Goal: Transaction & Acquisition: Book appointment/travel/reservation

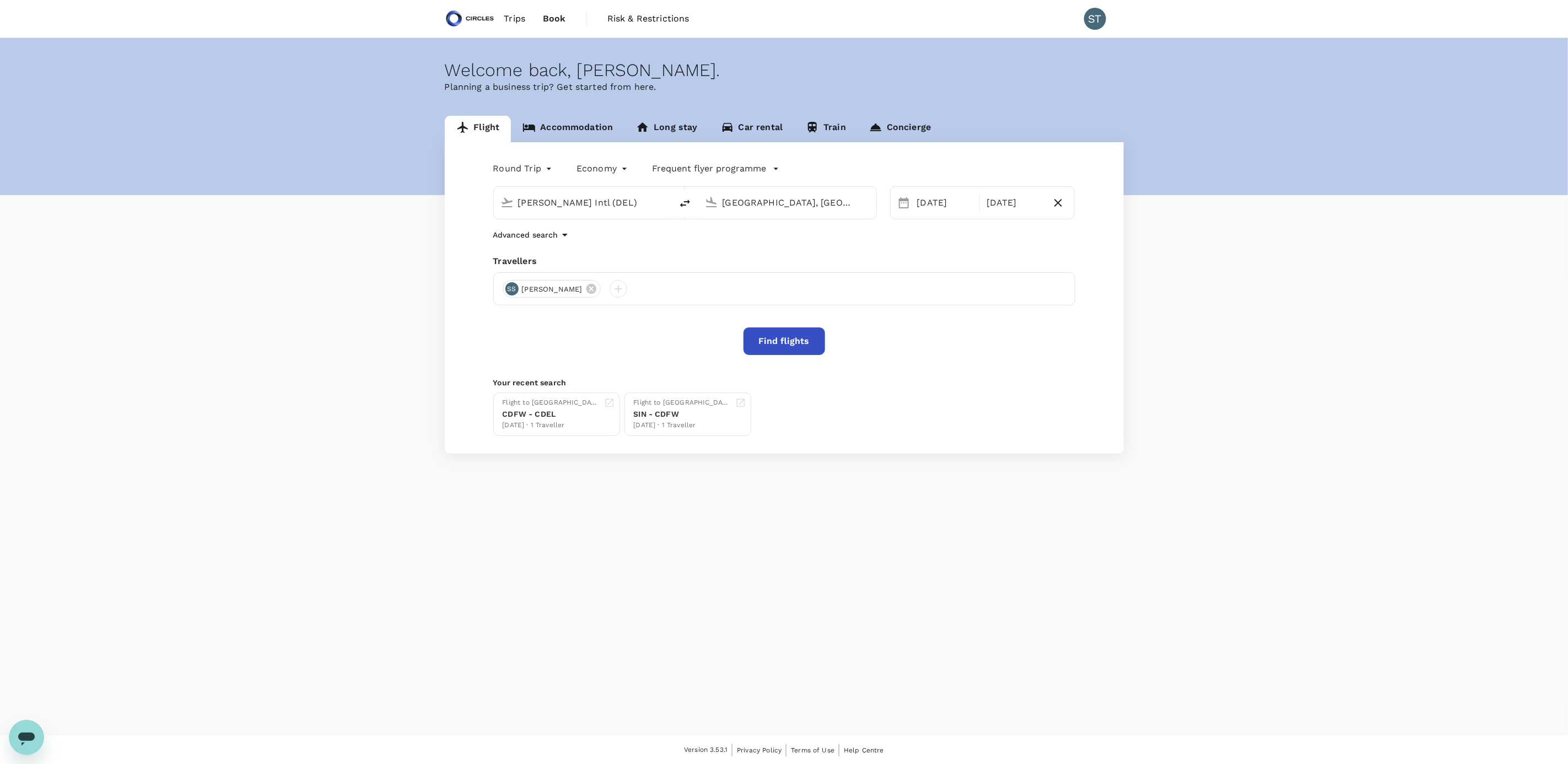
drag, startPoint x: 622, startPoint y: 203, endPoint x: 462, endPoint y: 198, distance: 160.1
click at [462, 198] on div "Round Trip roundtrip Economy economy Frequent flyer programme [PERSON_NAME] Int…" at bounding box center [784, 298] width 679 height 311
click at [581, 244] on p "Singapore Changi" at bounding box center [600, 246] width 196 height 11
type input "Singapore Changi (SIN)"
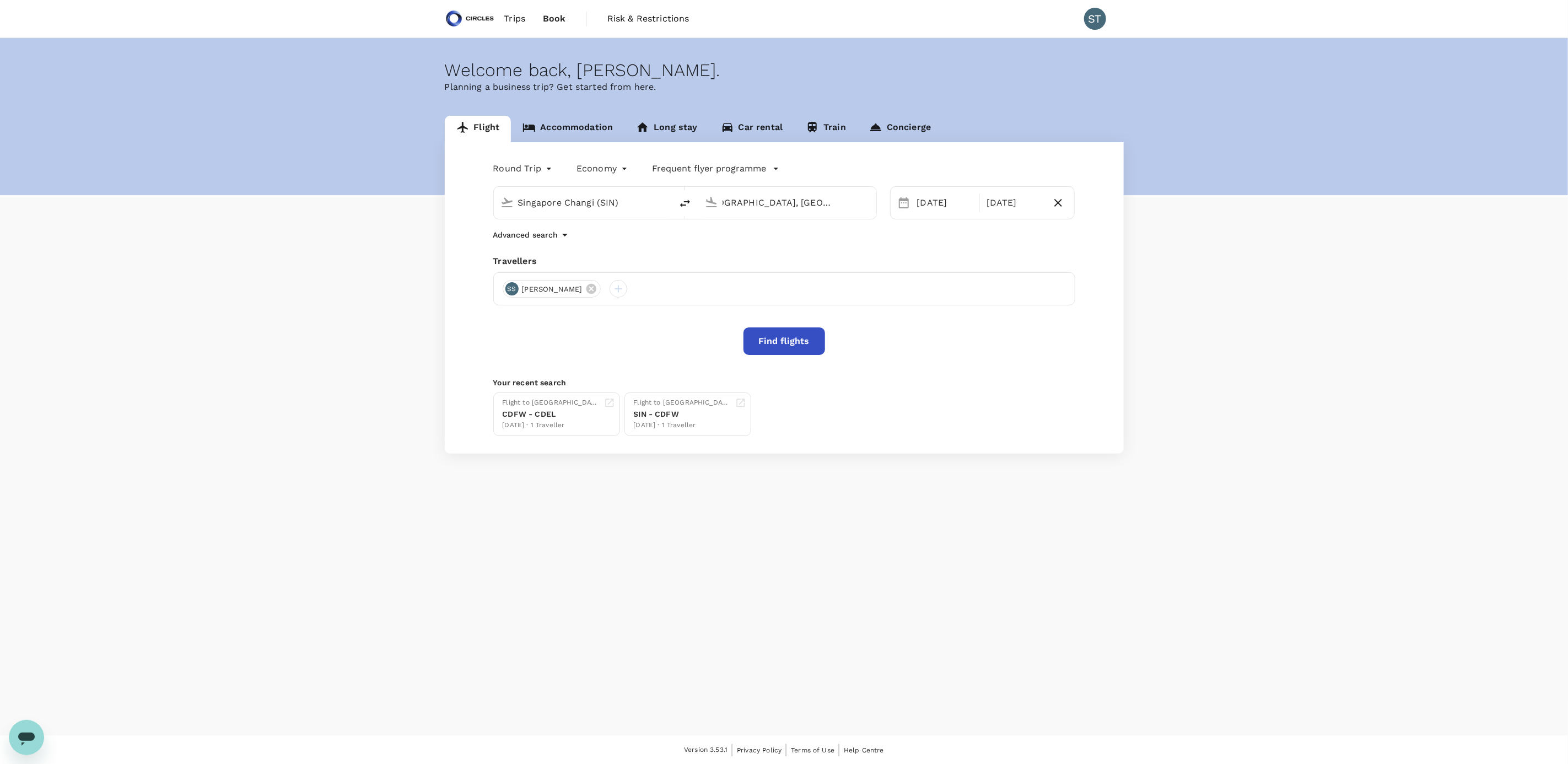
click at [794, 205] on input "Dubai, United Arab Emirates (any)" at bounding box center [788, 203] width 131 height 17
click at [789, 228] on p "Dallas, United States" at bounding box center [803, 225] width 220 height 11
type input "[GEOGRAPHIC_DATA], [GEOGRAPHIC_DATA] (any)"
click at [908, 316] on div "12" at bounding box center [912, 320] width 21 height 21
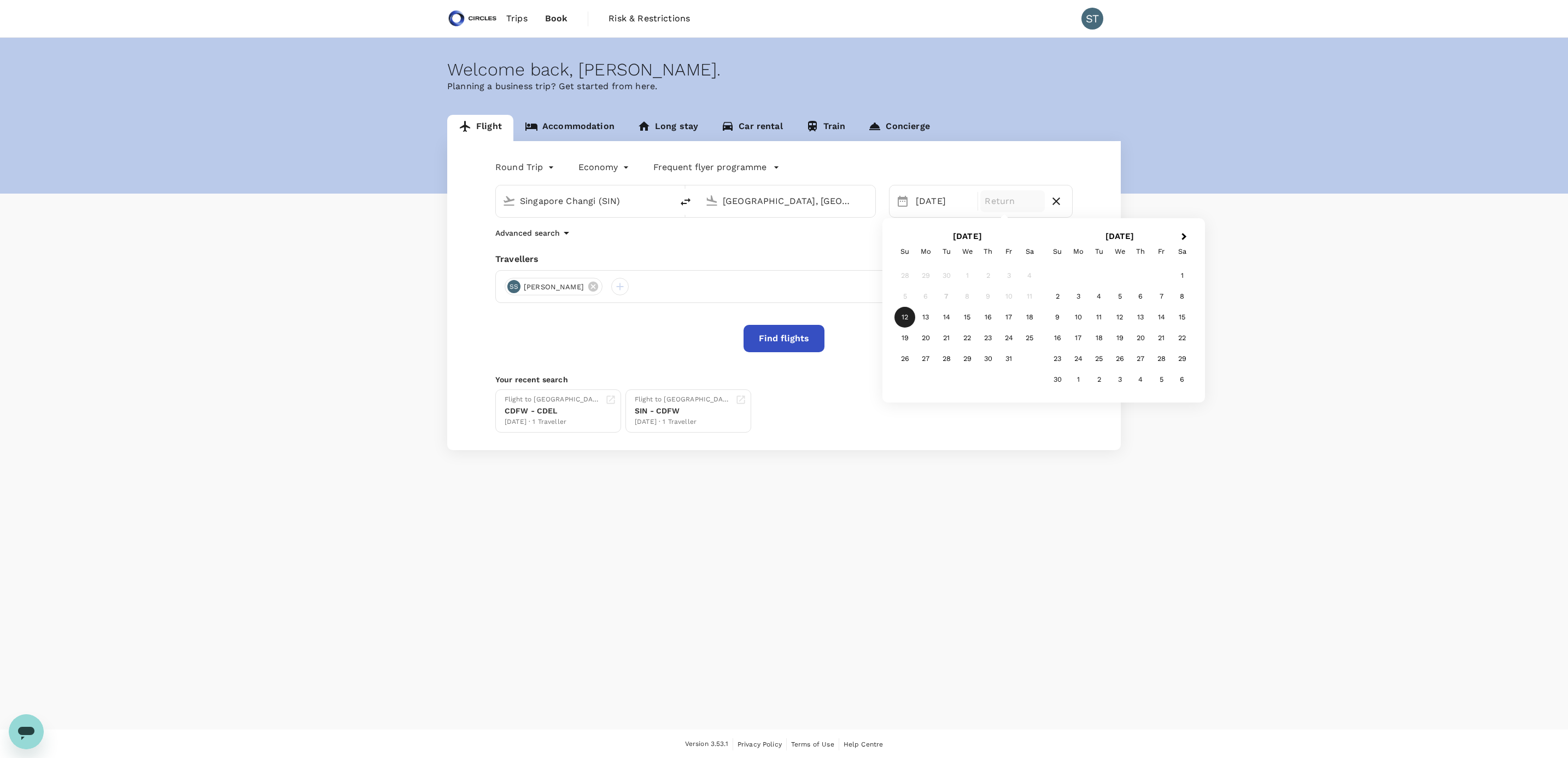
click at [534, 171] on body "Trips Book Risk & Restrictions ST Welcome back , Sabrina . Planning a business …" at bounding box center [784, 379] width 1568 height 759
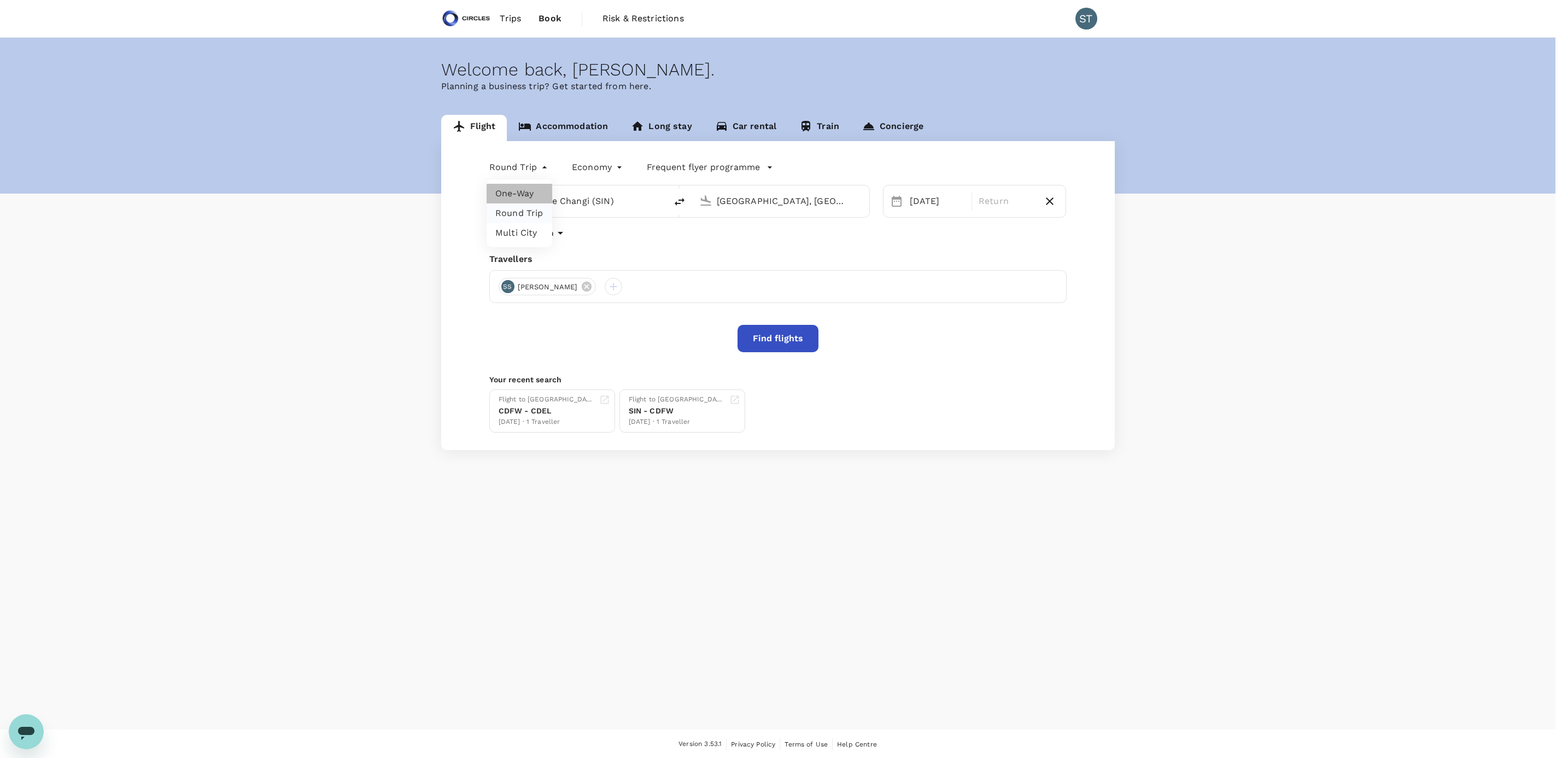
click at [534, 194] on li "One-Way" at bounding box center [519, 194] width 66 height 19
type input "oneway"
click at [590, 161] on body "Trips Book Risk & Restrictions ST Welcome back , Sabrina . Planning a business …" at bounding box center [784, 379] width 1568 height 759
click at [581, 231] on li "Business" at bounding box center [589, 233] width 99 height 19
type input "business"
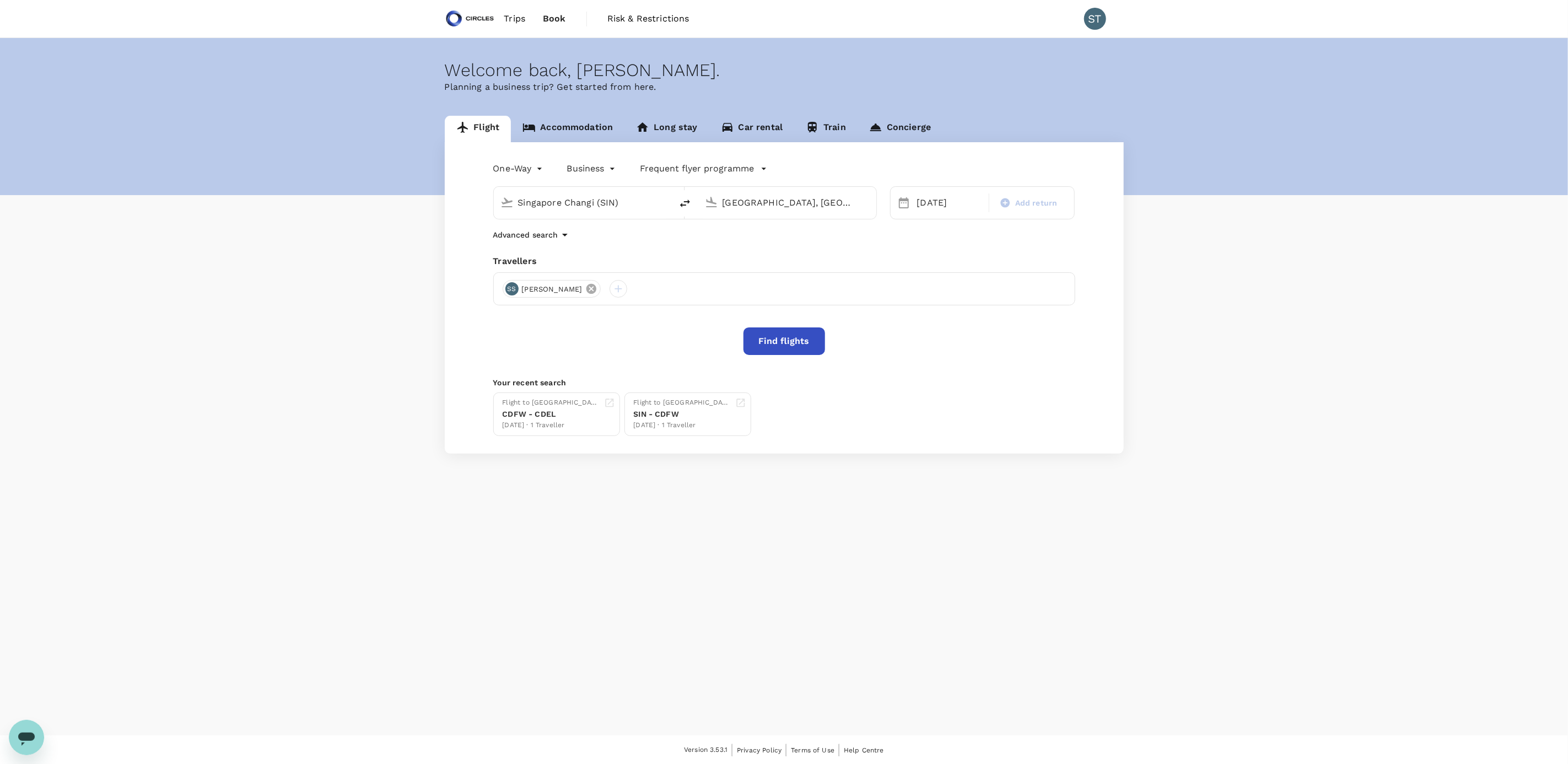
click at [587, 290] on icon at bounding box center [592, 289] width 10 height 10
click at [516, 288] on div at bounding box center [511, 288] width 18 height 18
click at [519, 317] on input "text" at bounding box center [498, 320] width 156 height 18
type input "Deepak"
click at [422, 365] on input "checkbox" at bounding box center [426, 365] width 23 height 23
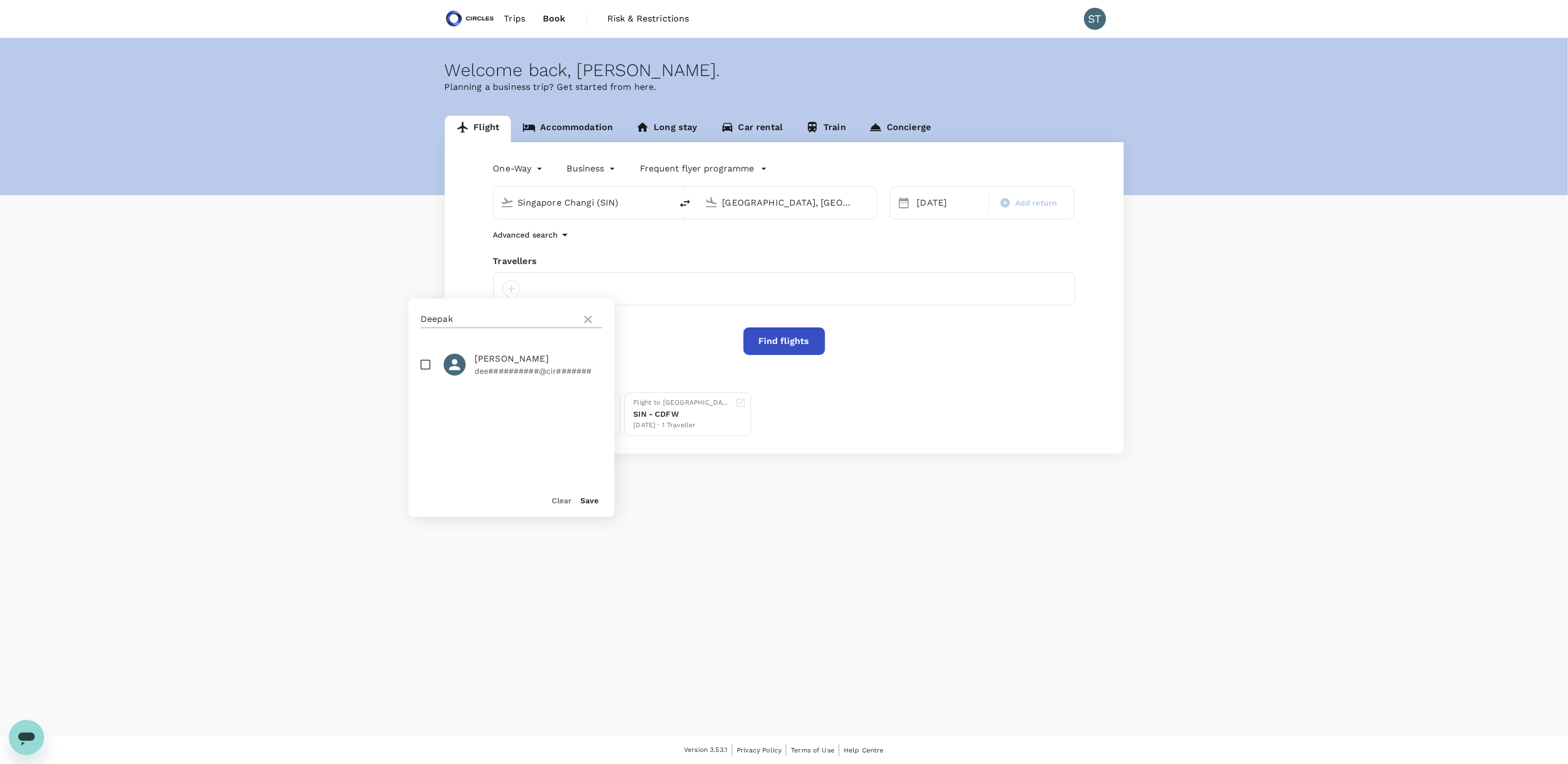
checkbox input "true"
click at [582, 501] on button "Save" at bounding box center [590, 501] width 18 height 9
click at [766, 343] on button "Find flights" at bounding box center [784, 341] width 82 height 28
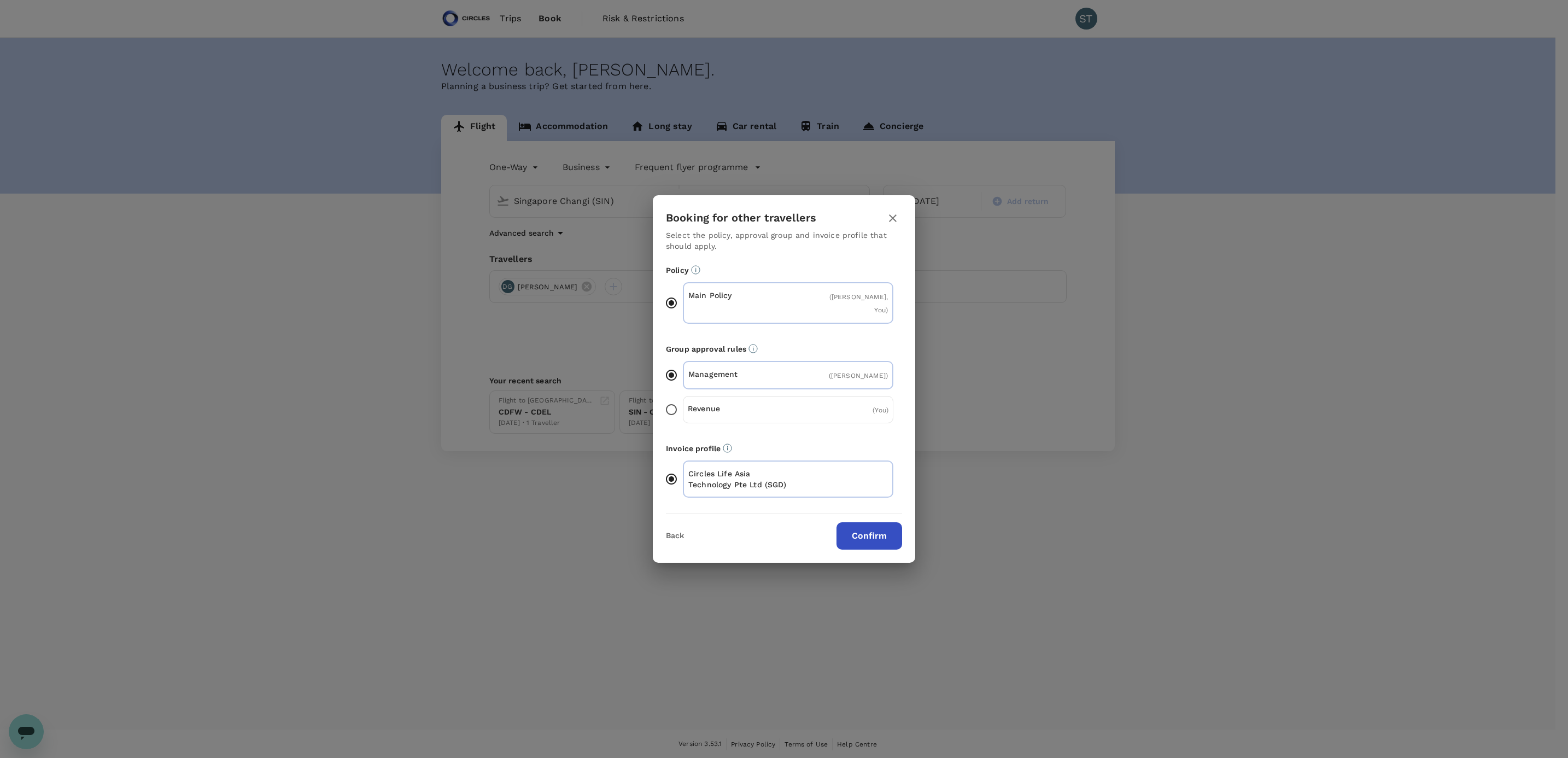
click at [860, 528] on button "Confirm" at bounding box center [869, 536] width 66 height 27
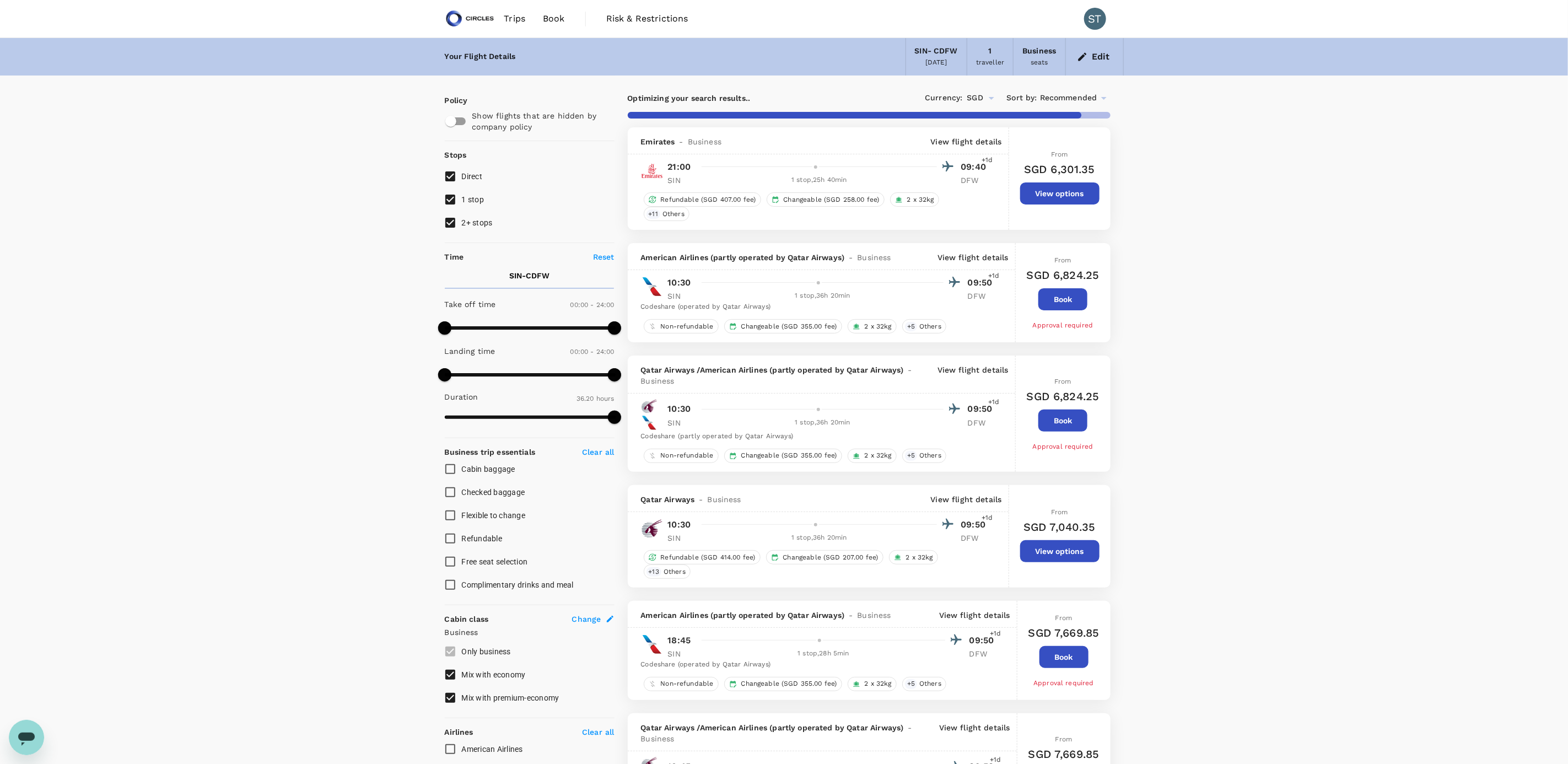
click at [446, 222] on input "2+ stops" at bounding box center [450, 223] width 23 height 23
checkbox input "false"
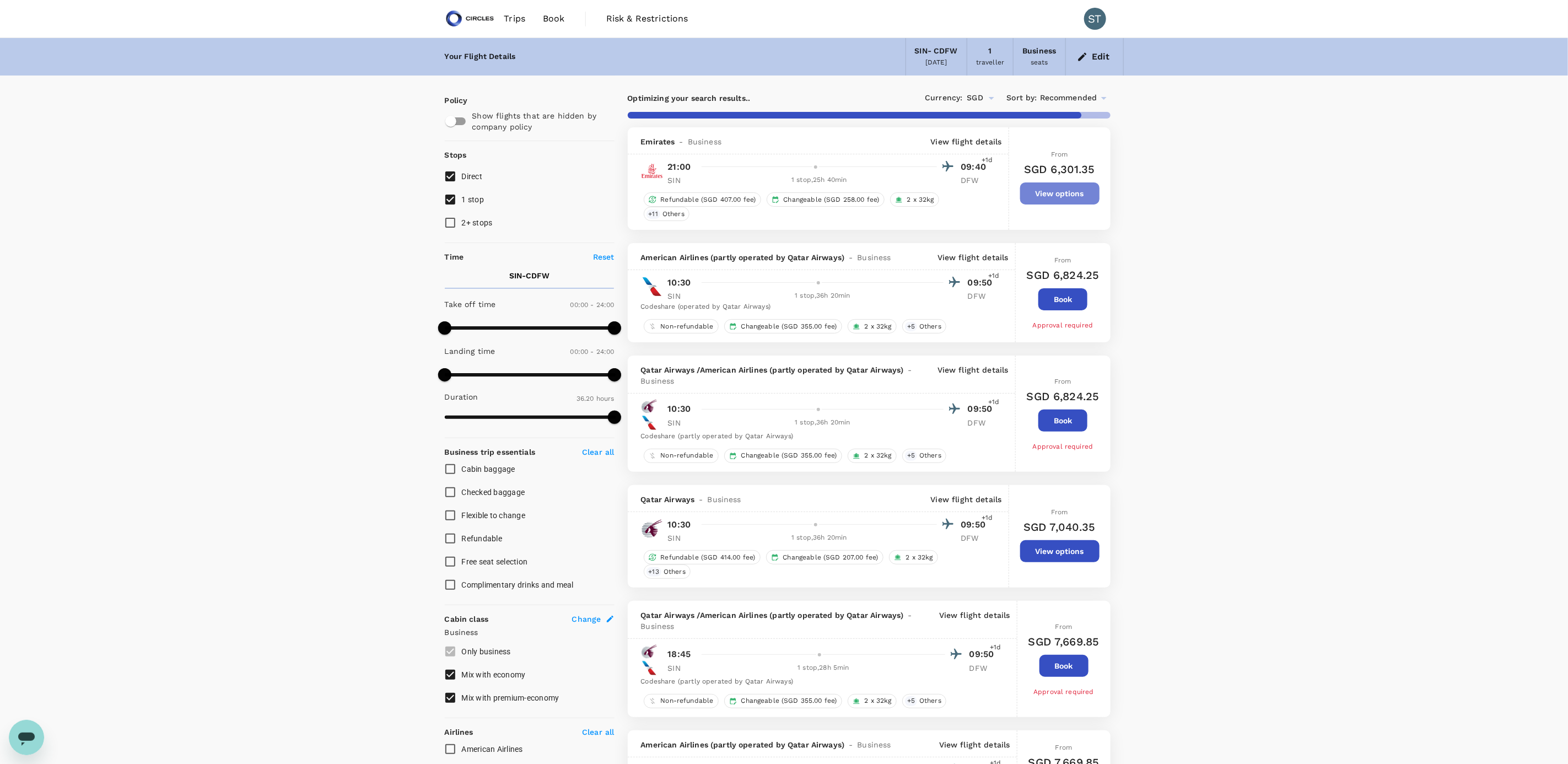
click at [1057, 198] on button "View options" at bounding box center [1060, 193] width 79 height 22
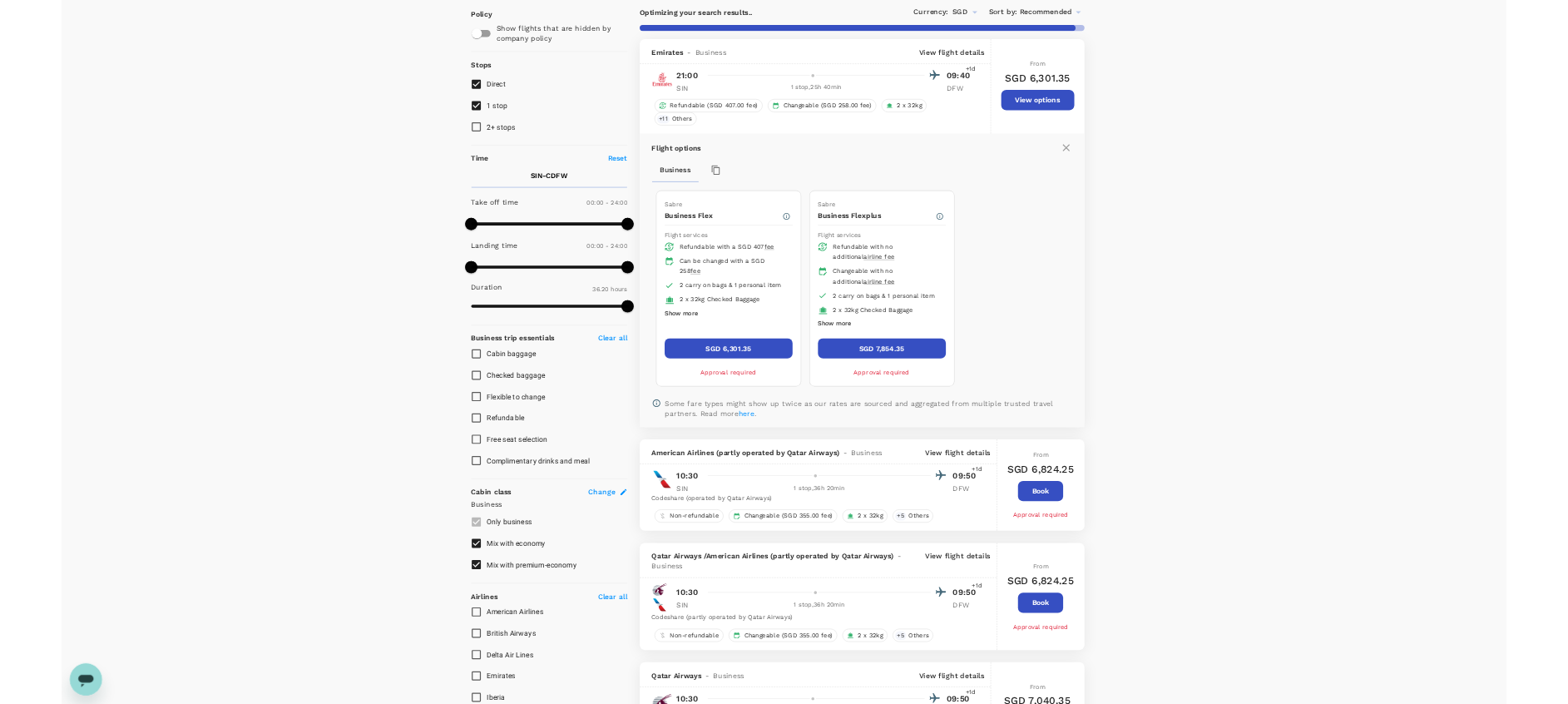
scroll to position [68, 0]
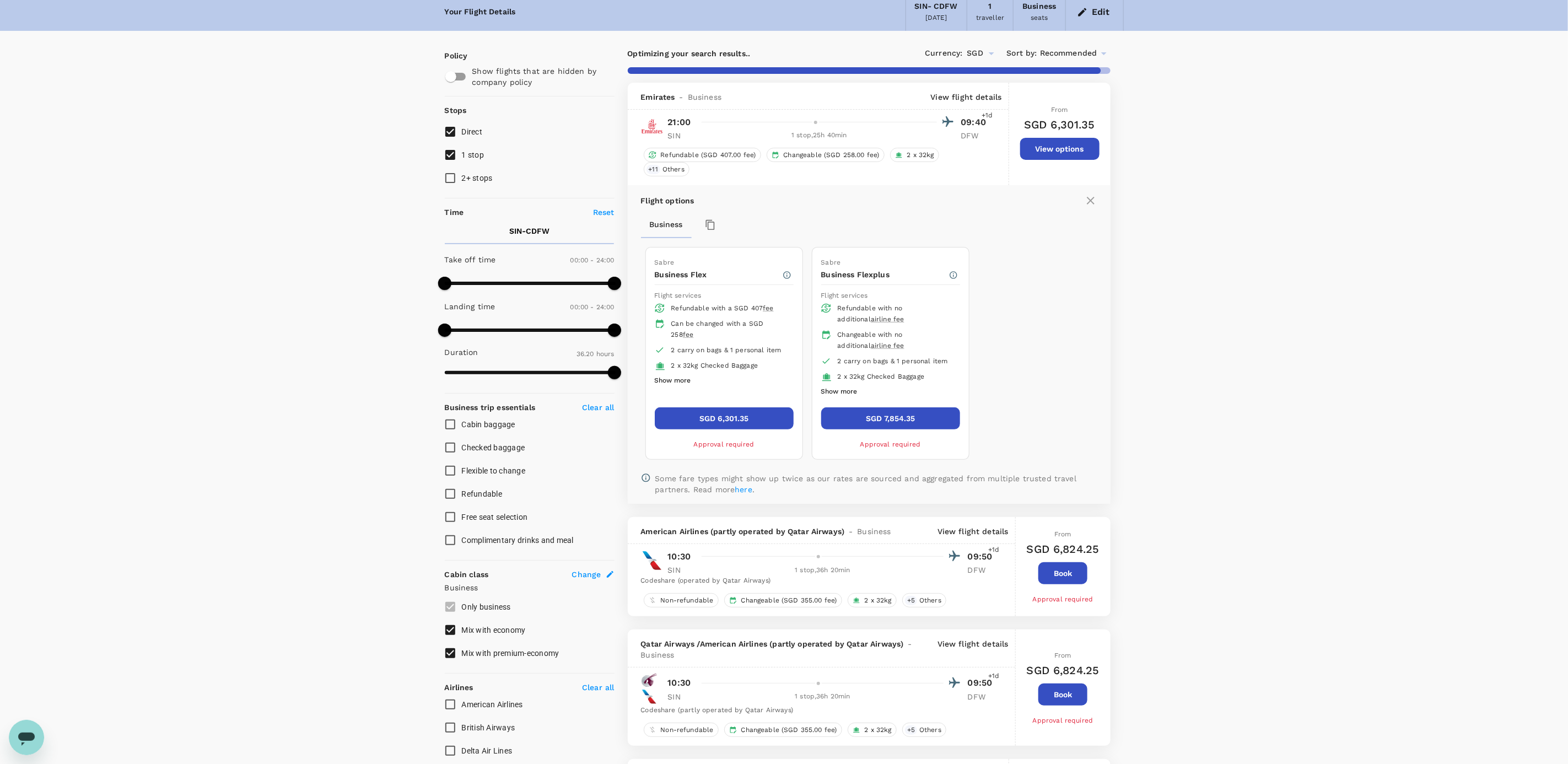
type input "2755"
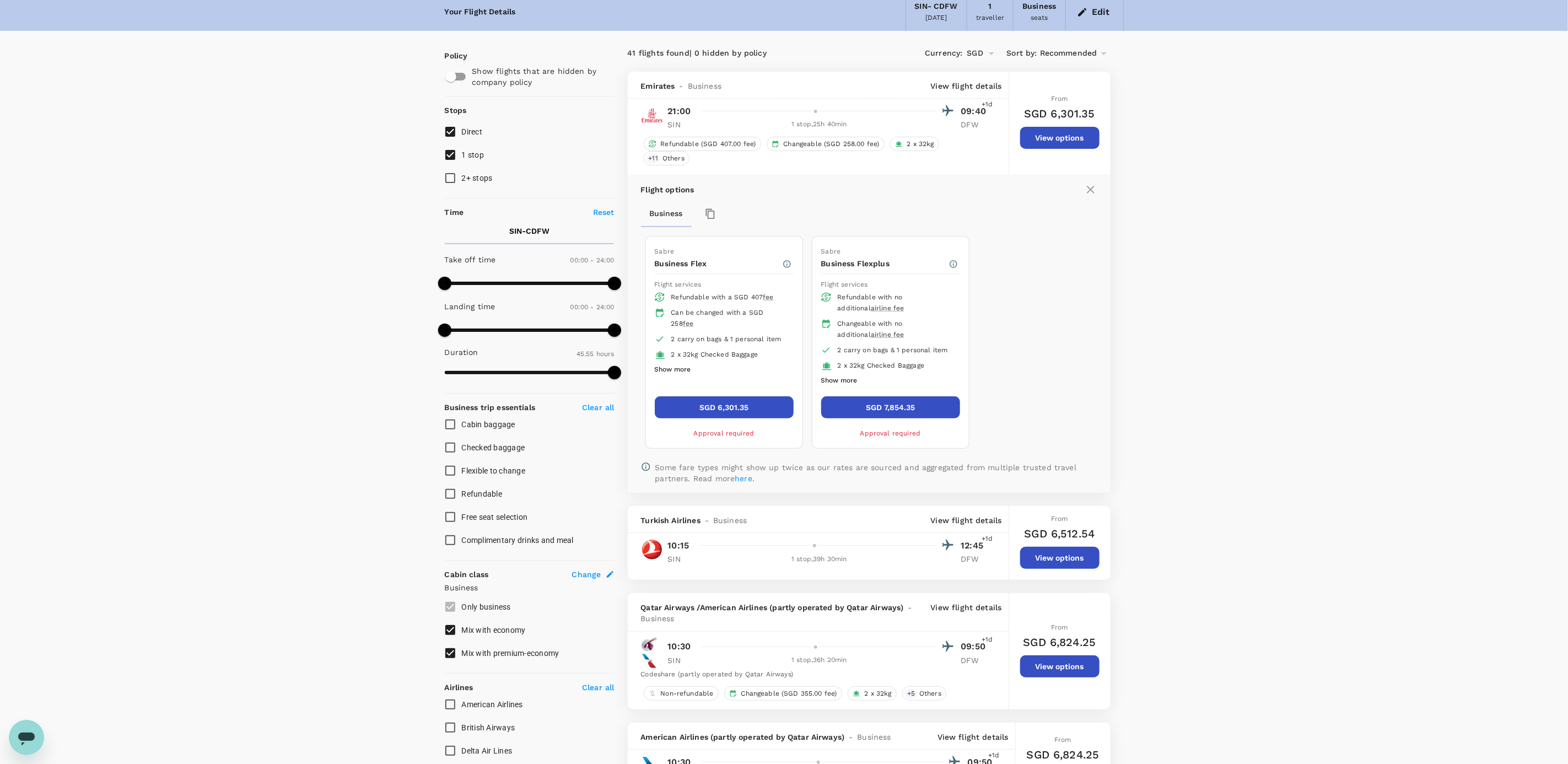
click at [971, 85] on p "View flight details" at bounding box center [967, 86] width 71 height 11
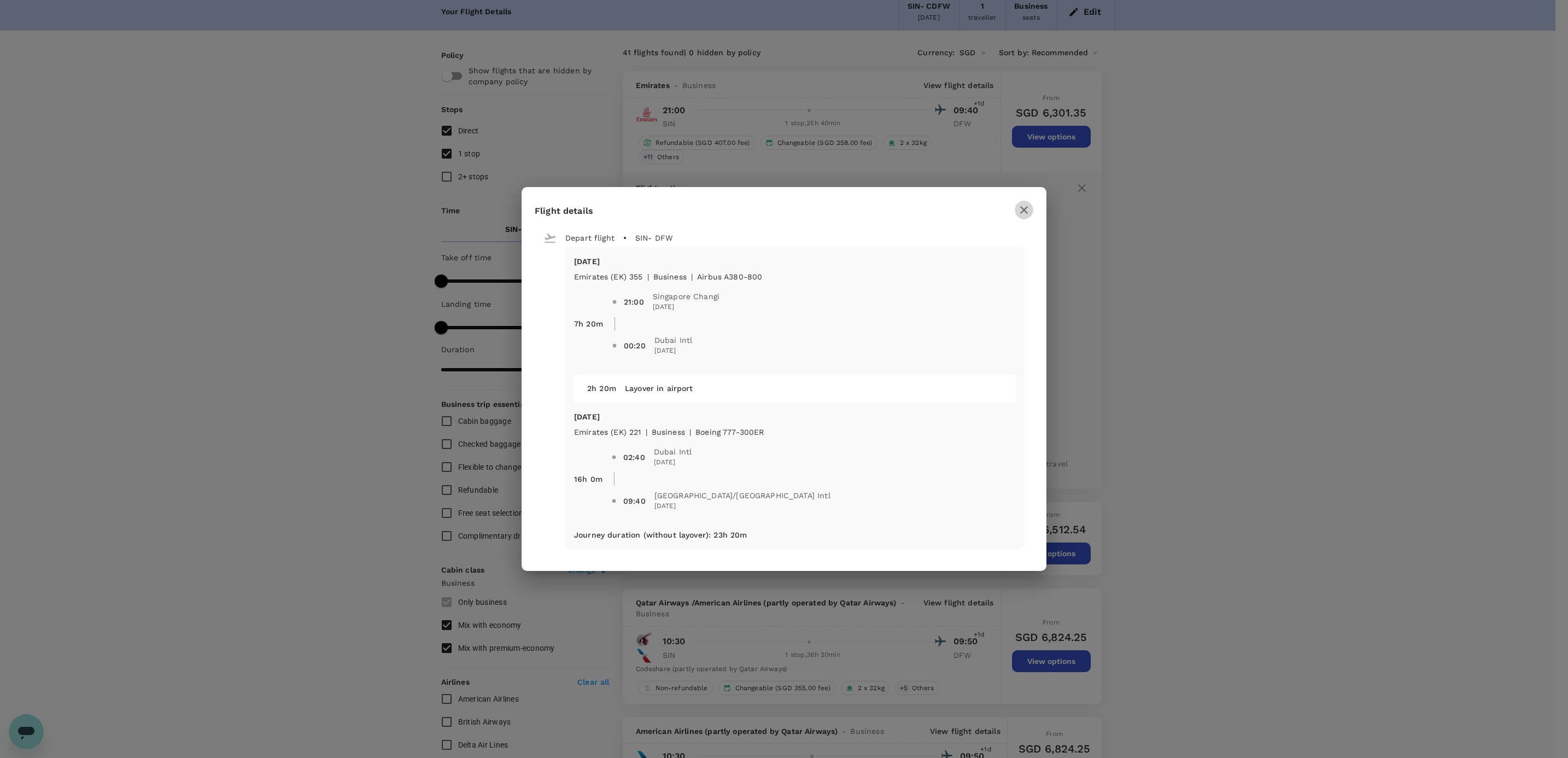
click at [1026, 209] on icon "button" at bounding box center [1024, 210] width 13 height 13
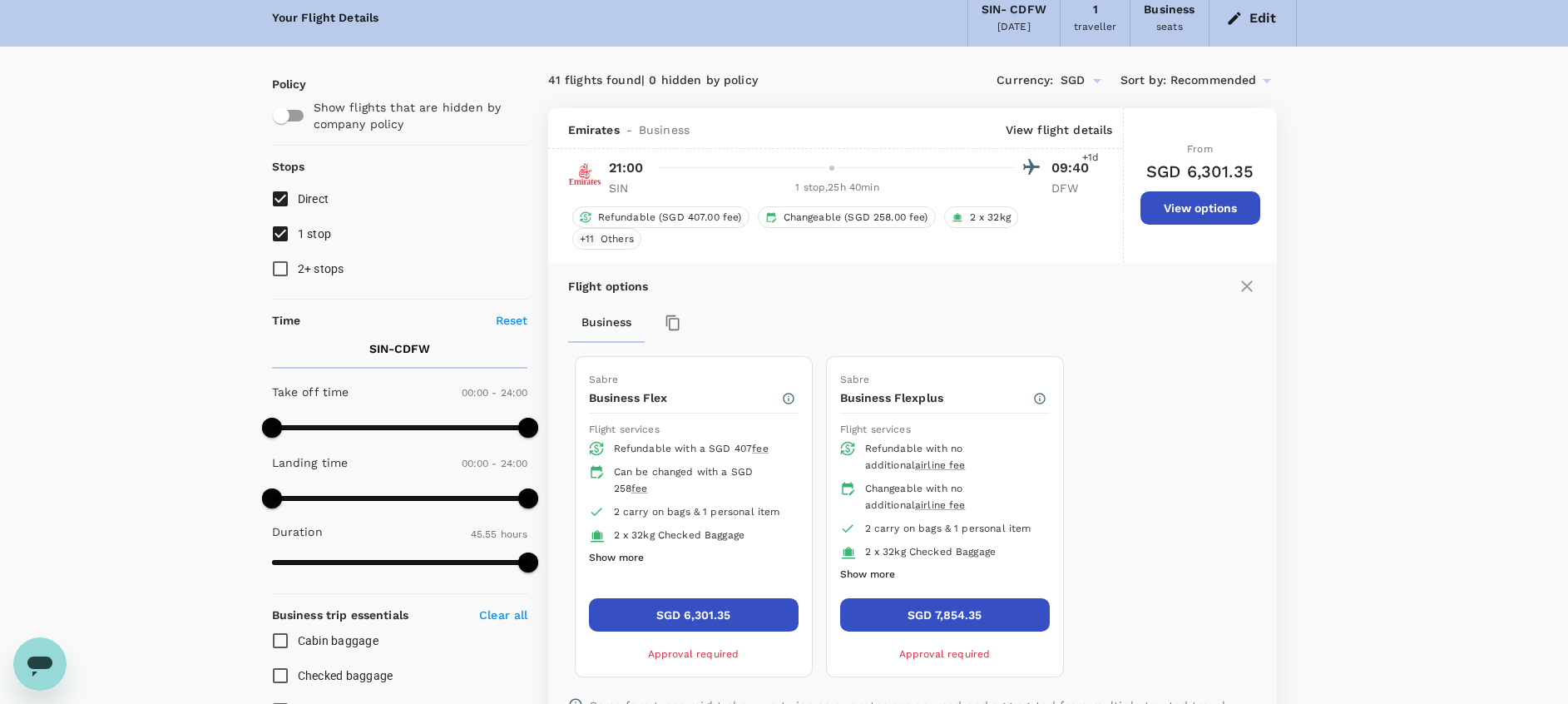
click at [1062, 126] on p "View flight details" at bounding box center [1060, 130] width 107 height 17
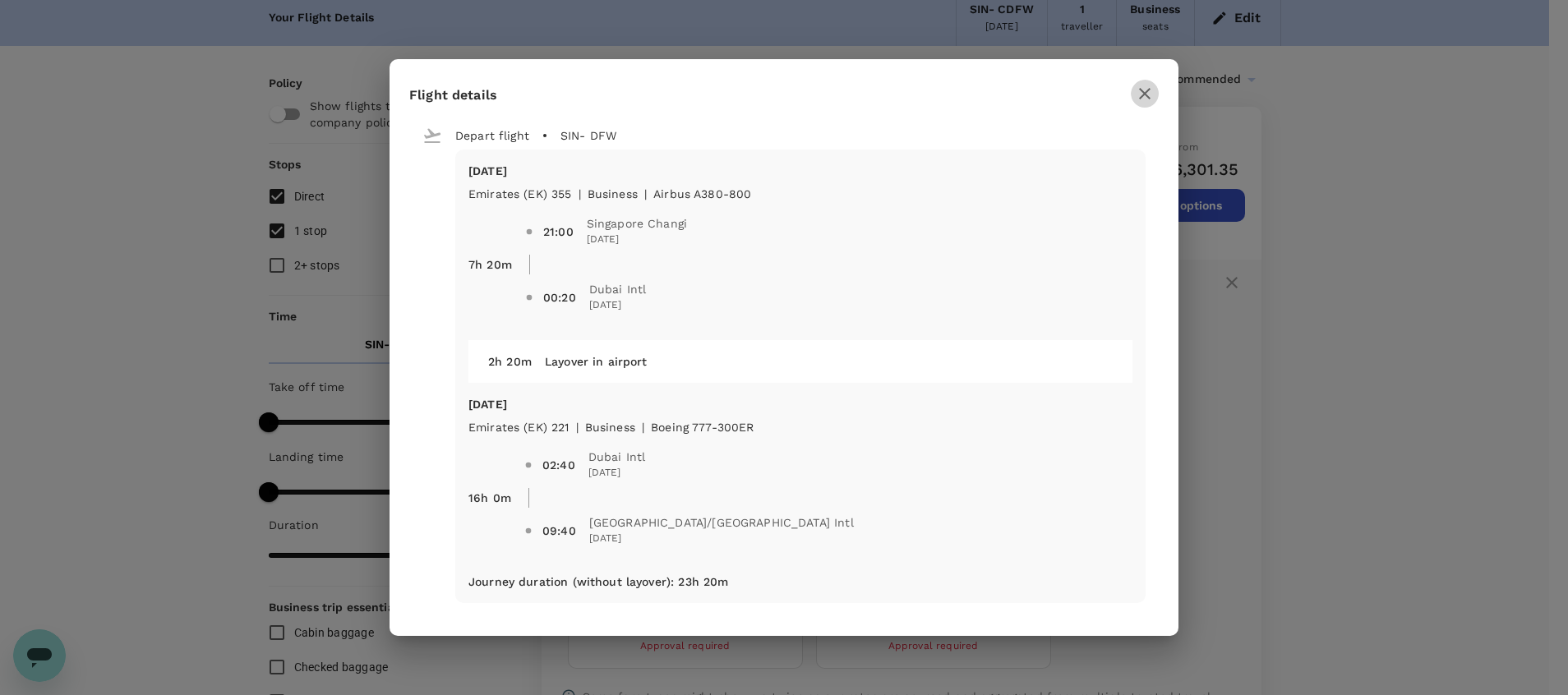
click at [1150, 92] on icon "button" at bounding box center [1144, 94] width 20 height 20
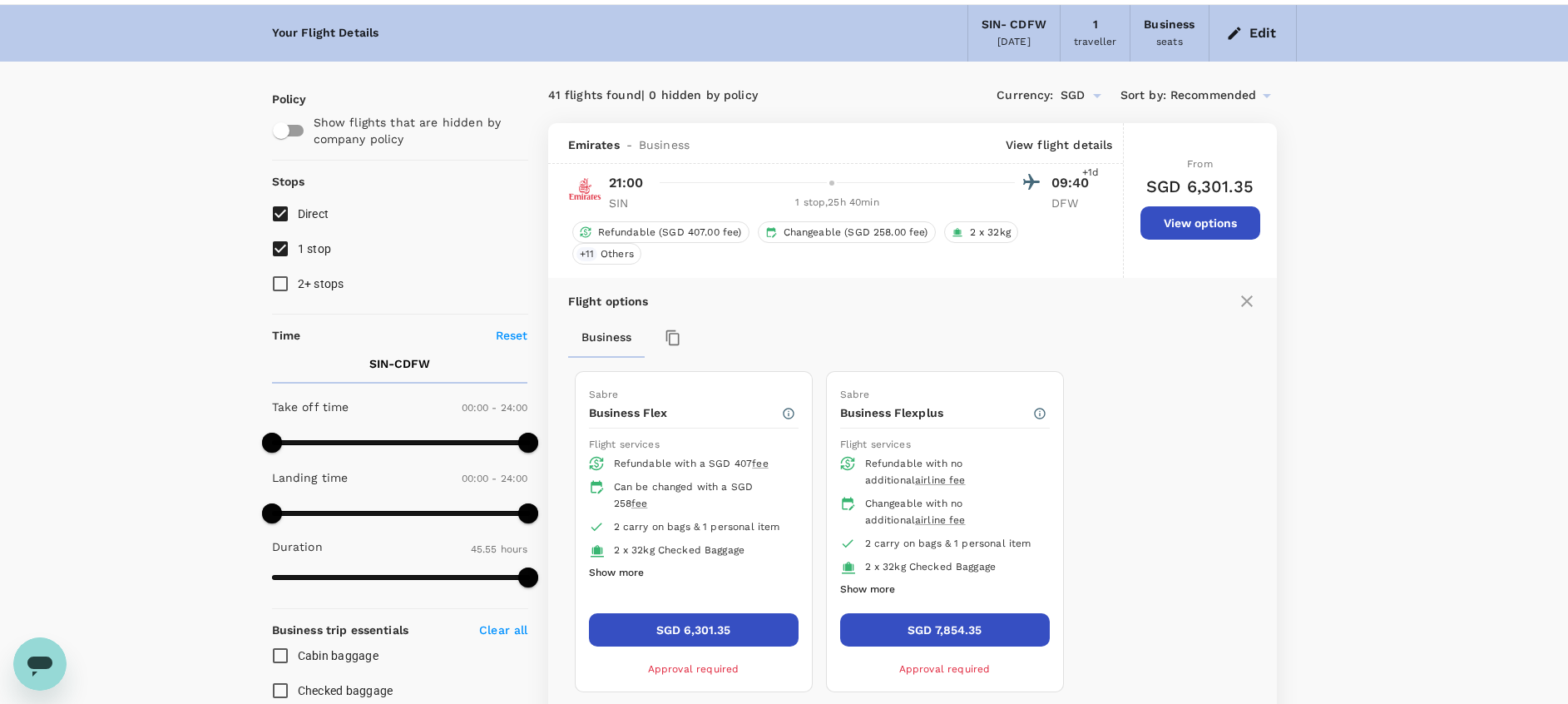
scroll to position [55, 0]
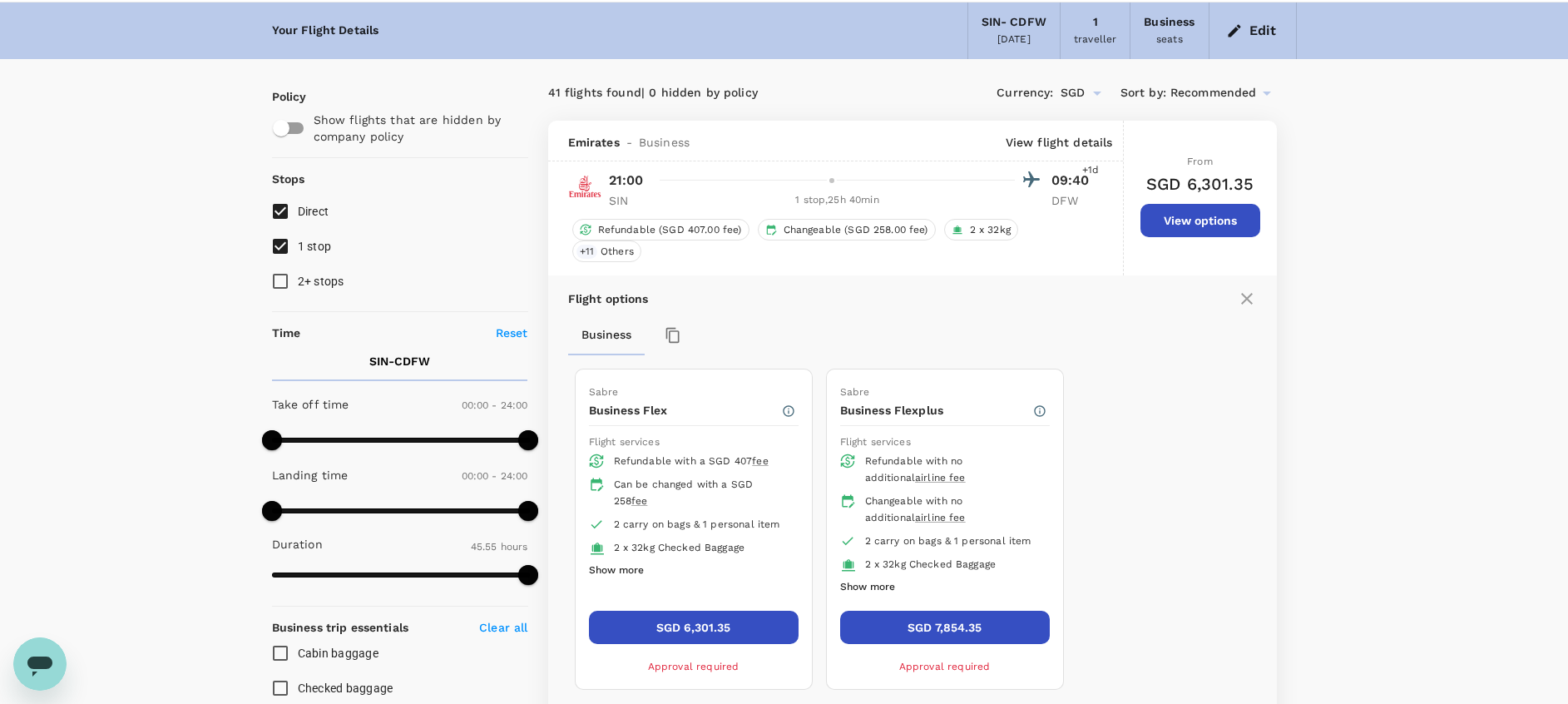
click at [1073, 146] on p "View flight details" at bounding box center [1060, 143] width 107 height 17
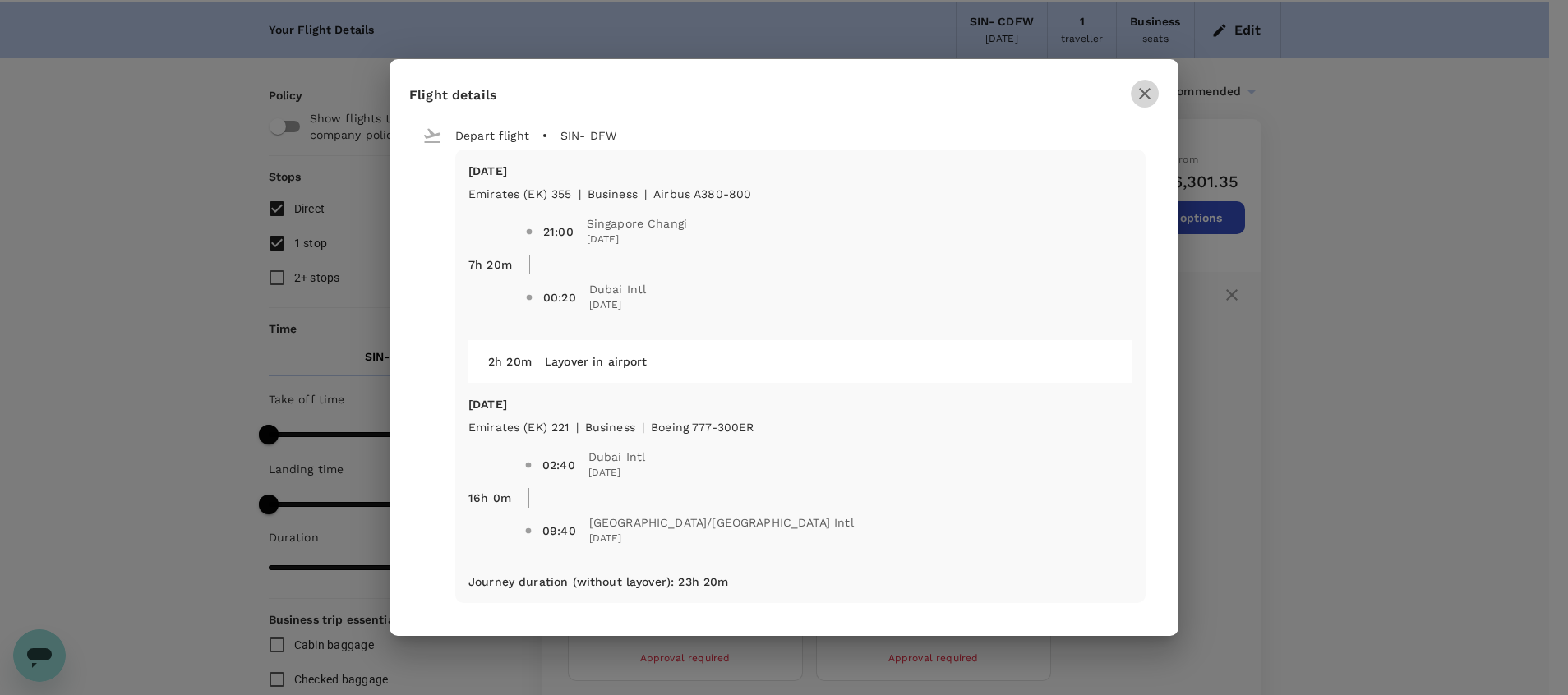
click at [1152, 97] on icon "button" at bounding box center [1144, 94] width 20 height 20
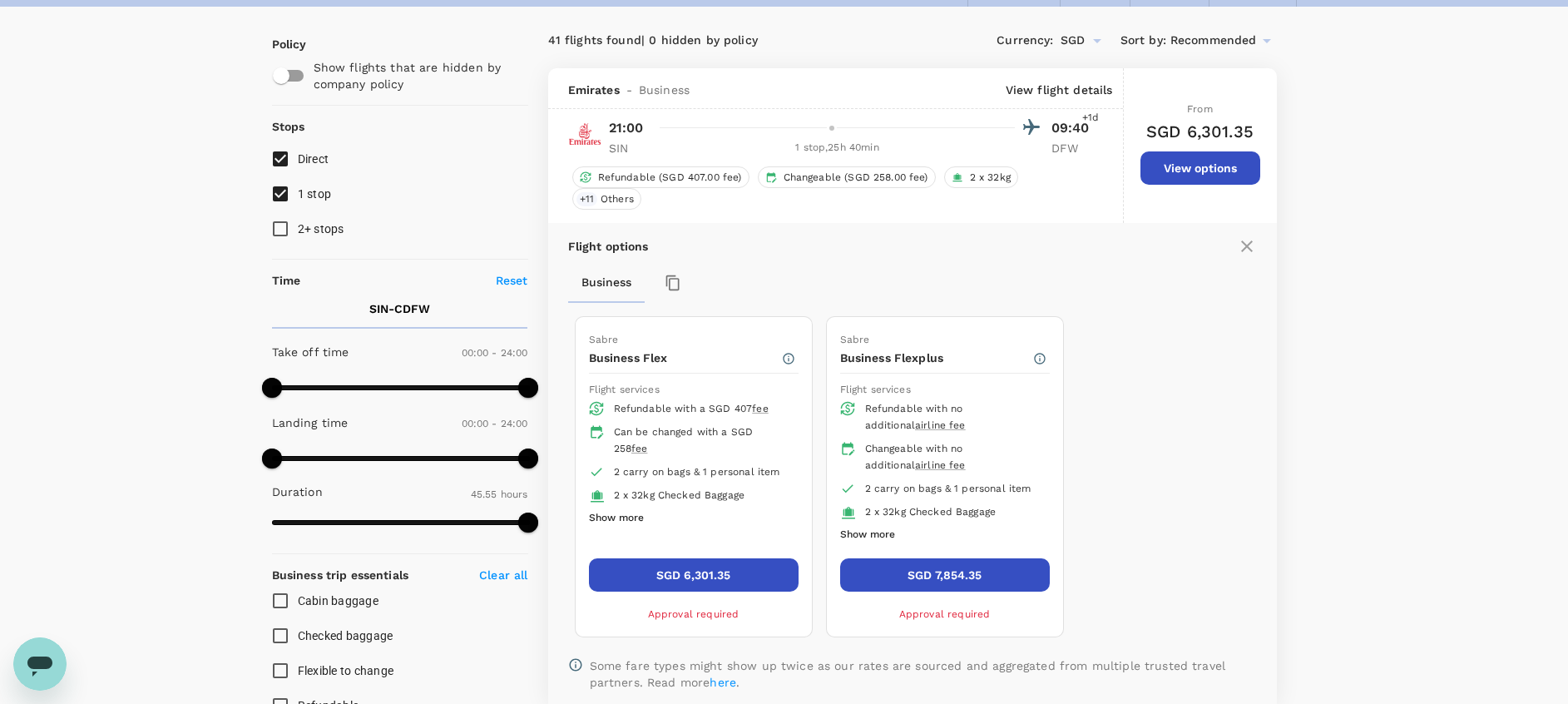
scroll to position [109, 0]
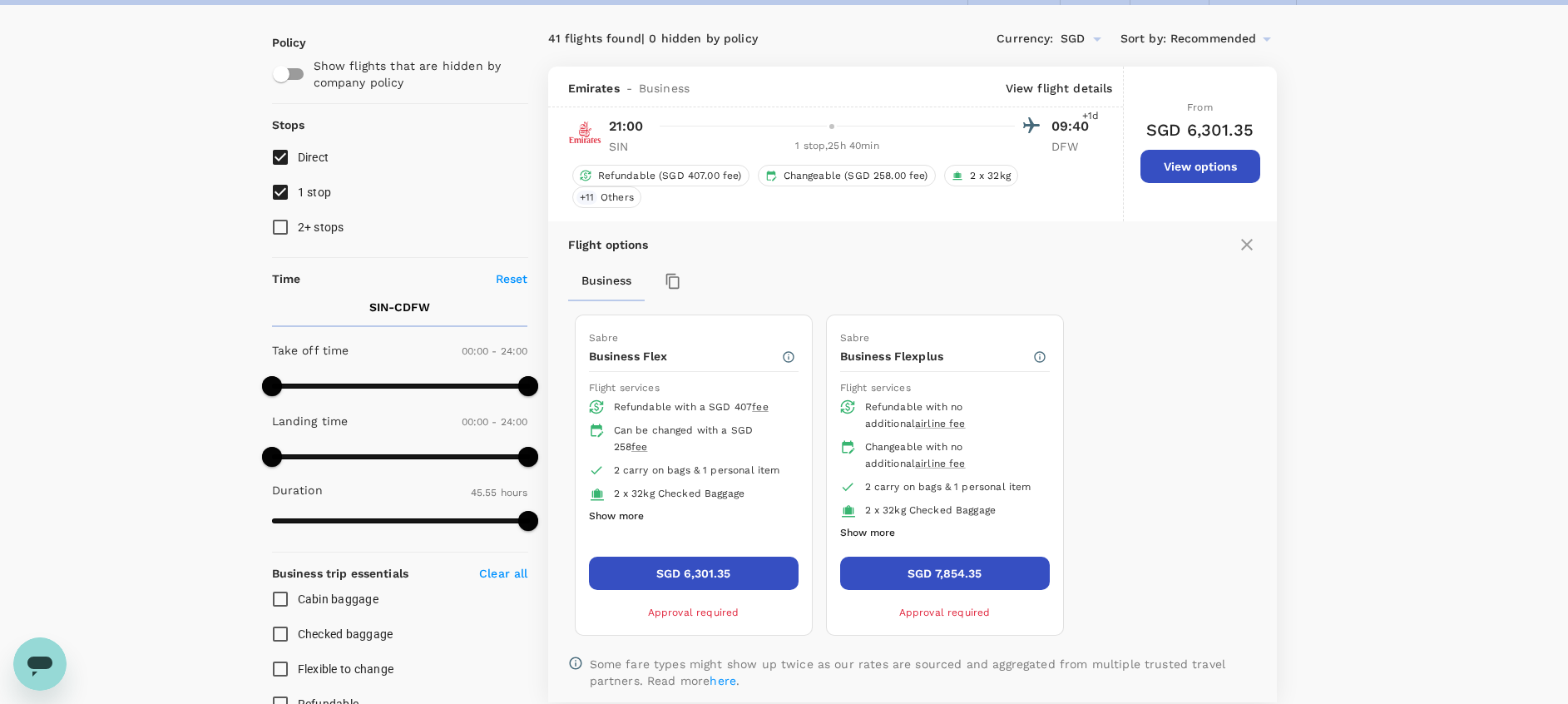
click at [683, 493] on span "2 x 32kg Checked Baggage" at bounding box center [680, 493] width 132 height 12
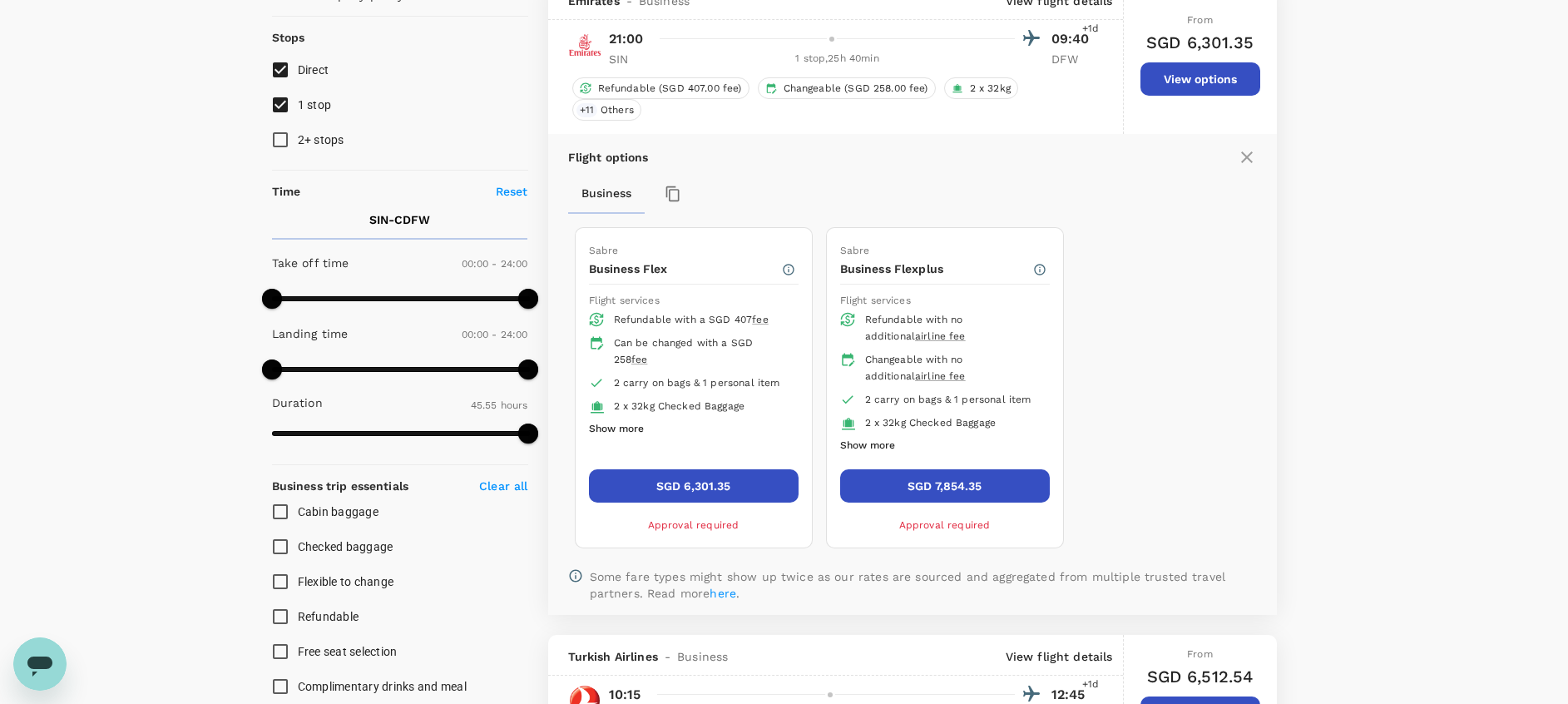
scroll to position [117, 0]
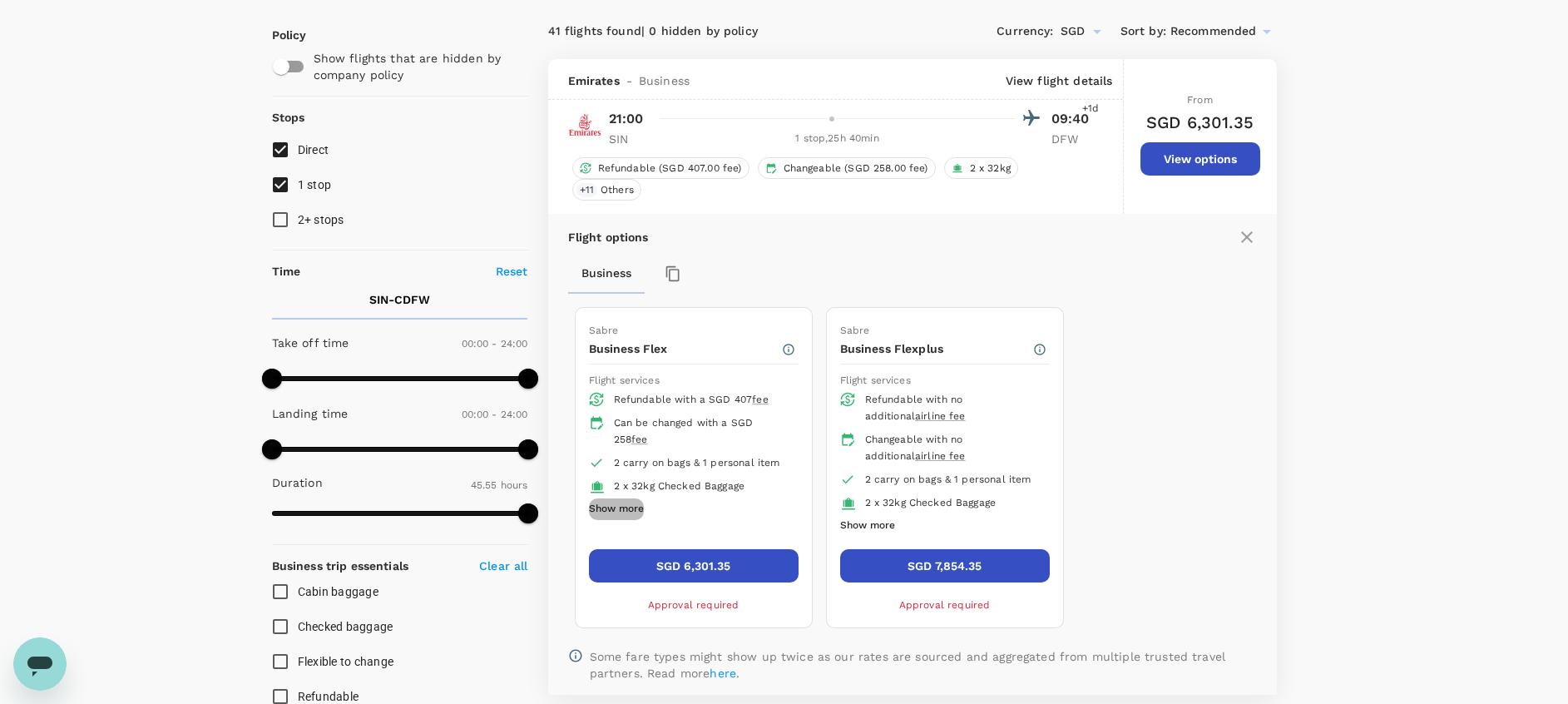
click at [606, 506] on button "Show more" at bounding box center [616, 509] width 55 height 21
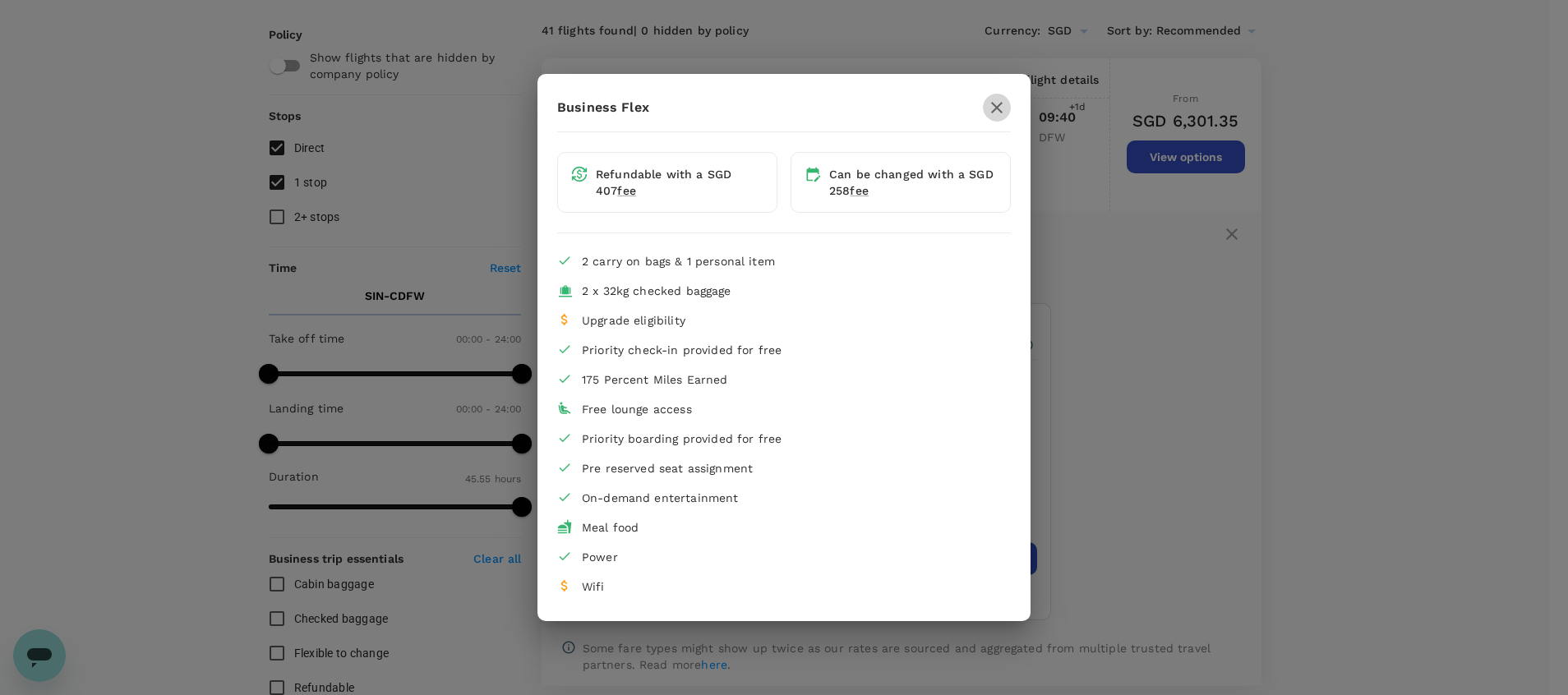
click at [997, 105] on icon "button" at bounding box center [997, 108] width 20 height 20
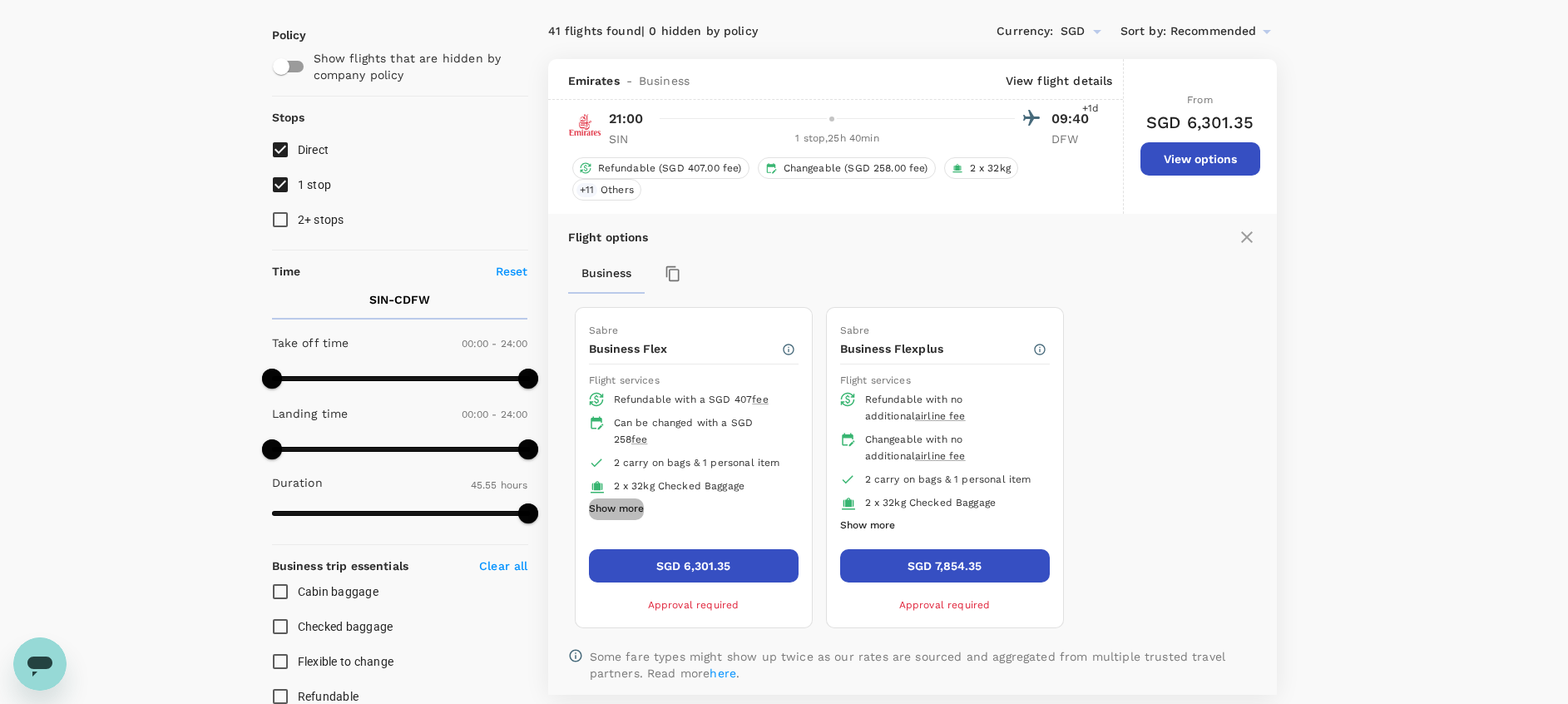
click at [630, 511] on button "Show more" at bounding box center [616, 509] width 55 height 21
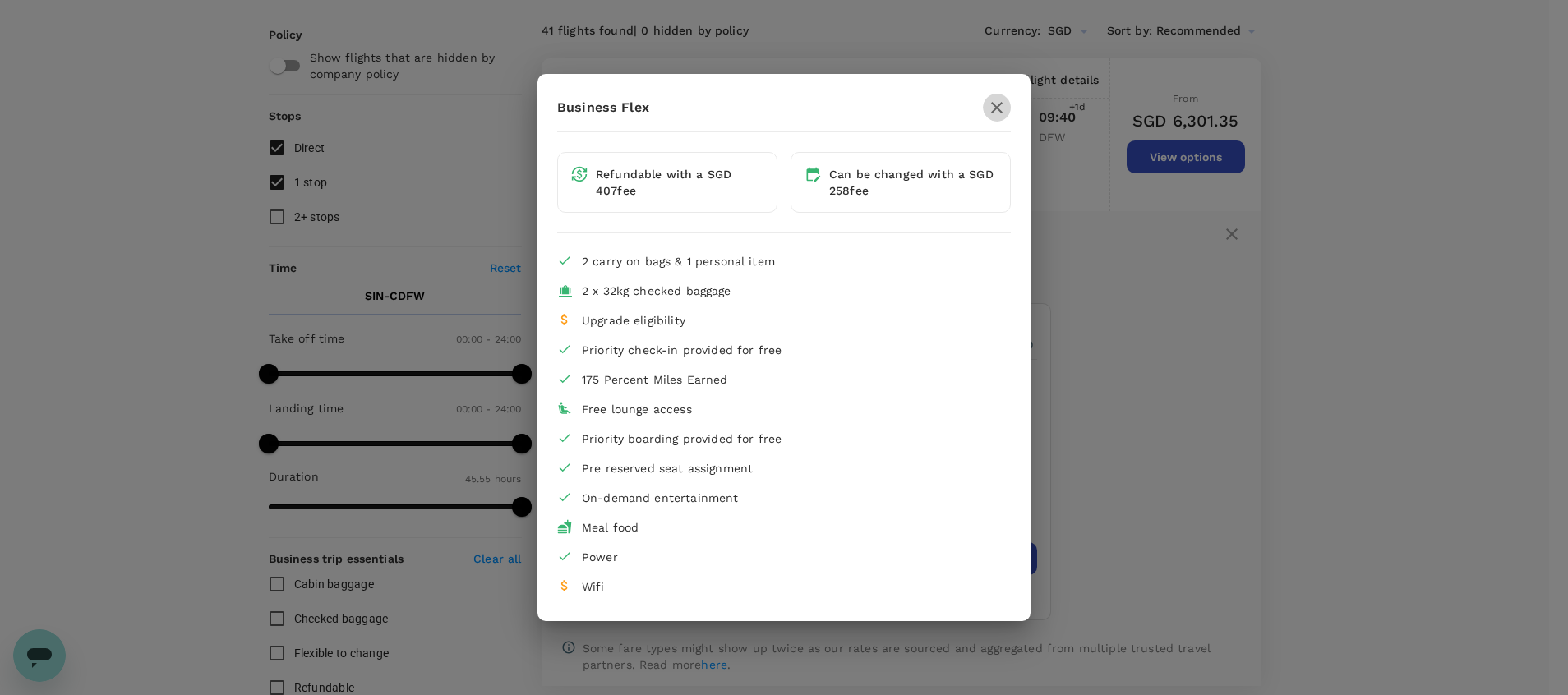
click at [997, 112] on icon "button" at bounding box center [997, 108] width 20 height 20
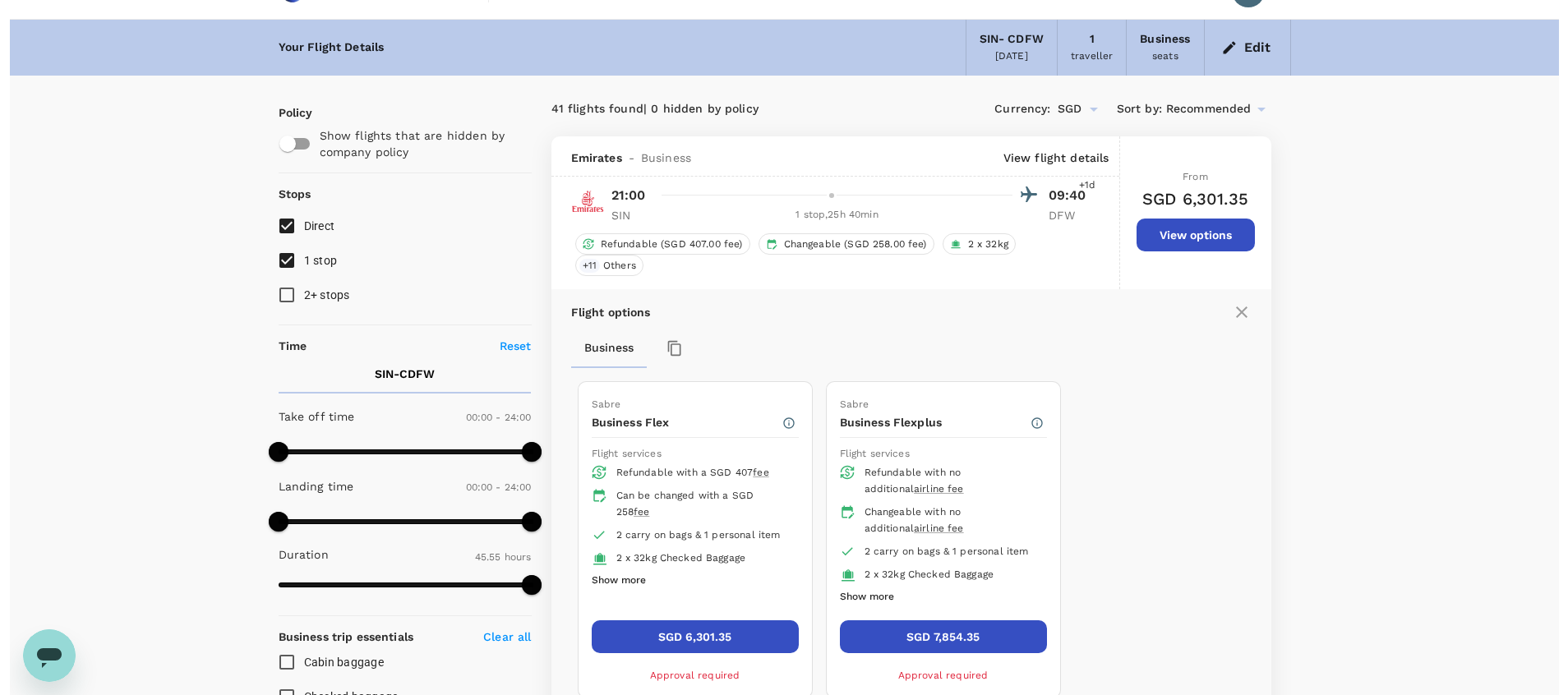
scroll to position [35, 0]
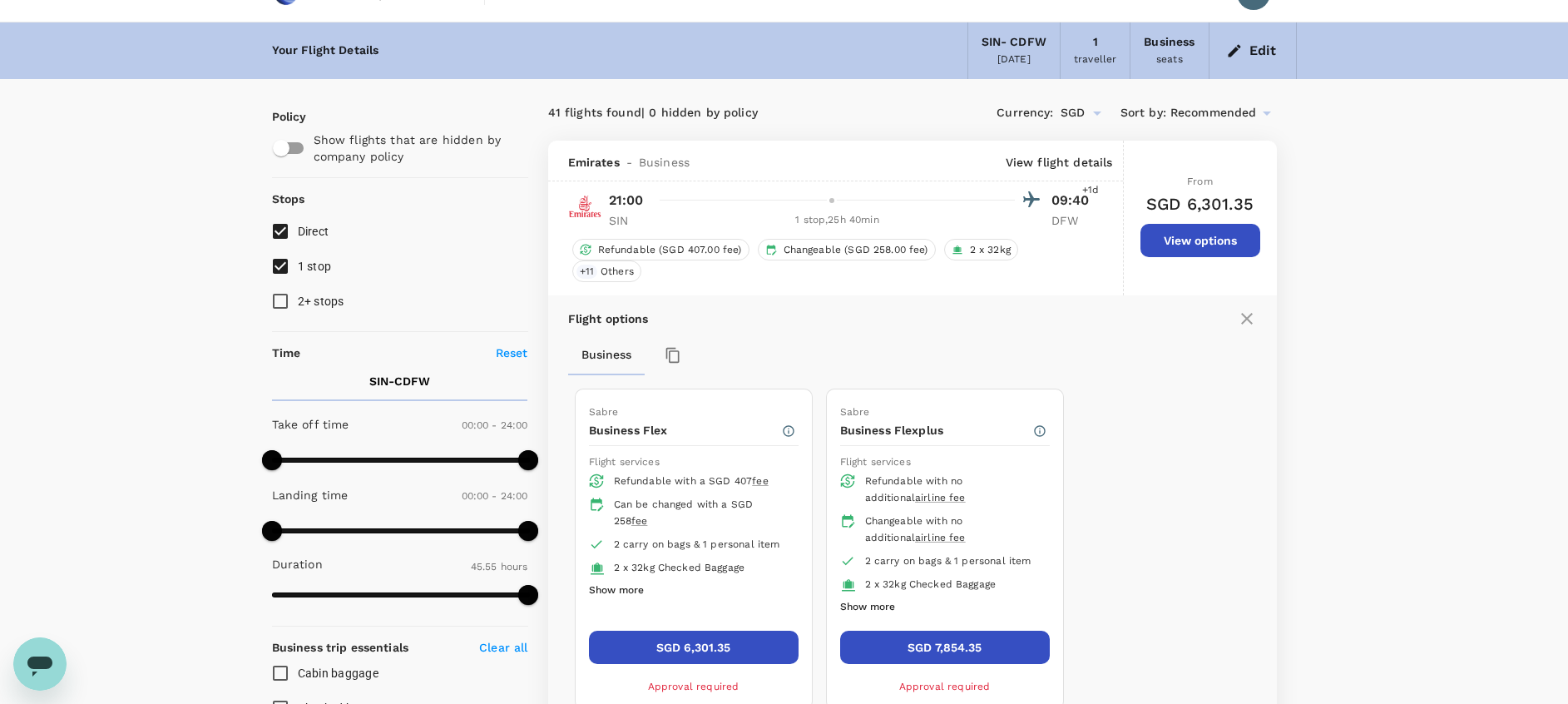
click at [1083, 163] on p "View flight details" at bounding box center [1060, 162] width 107 height 17
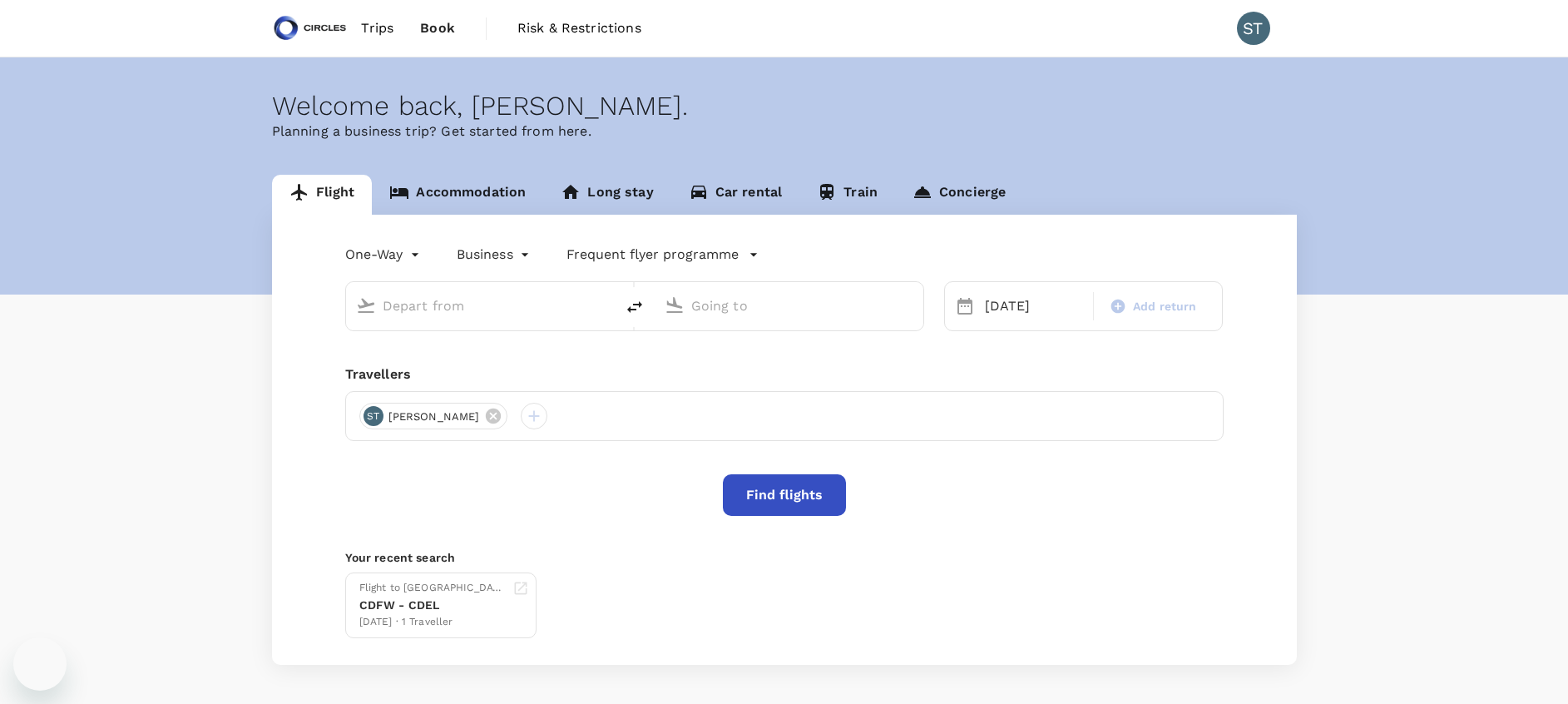
type input "Singapore Changi (SIN)"
type input "[GEOGRAPHIC_DATA], [GEOGRAPHIC_DATA] (any)"
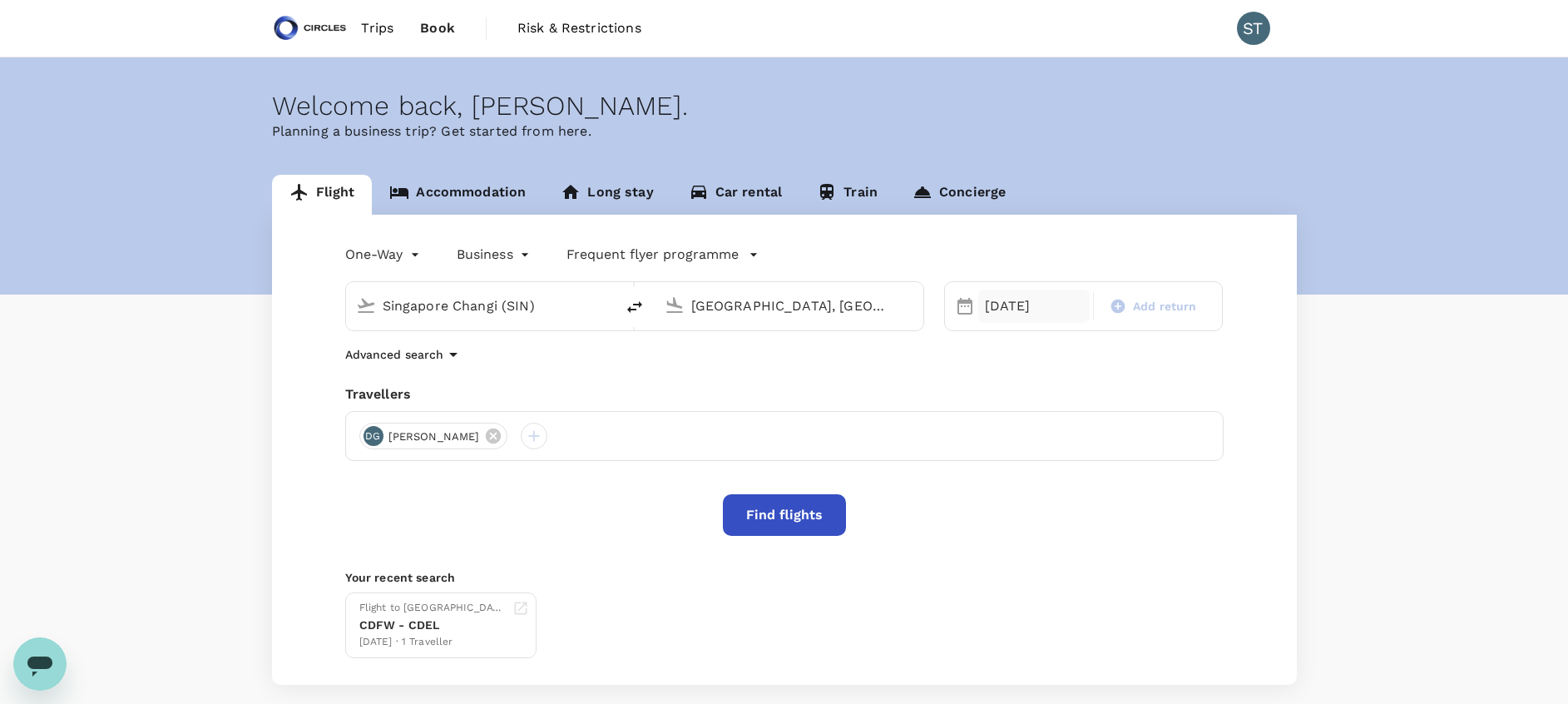
click at [1009, 308] on div "[DATE]" at bounding box center [1034, 307] width 111 height 33
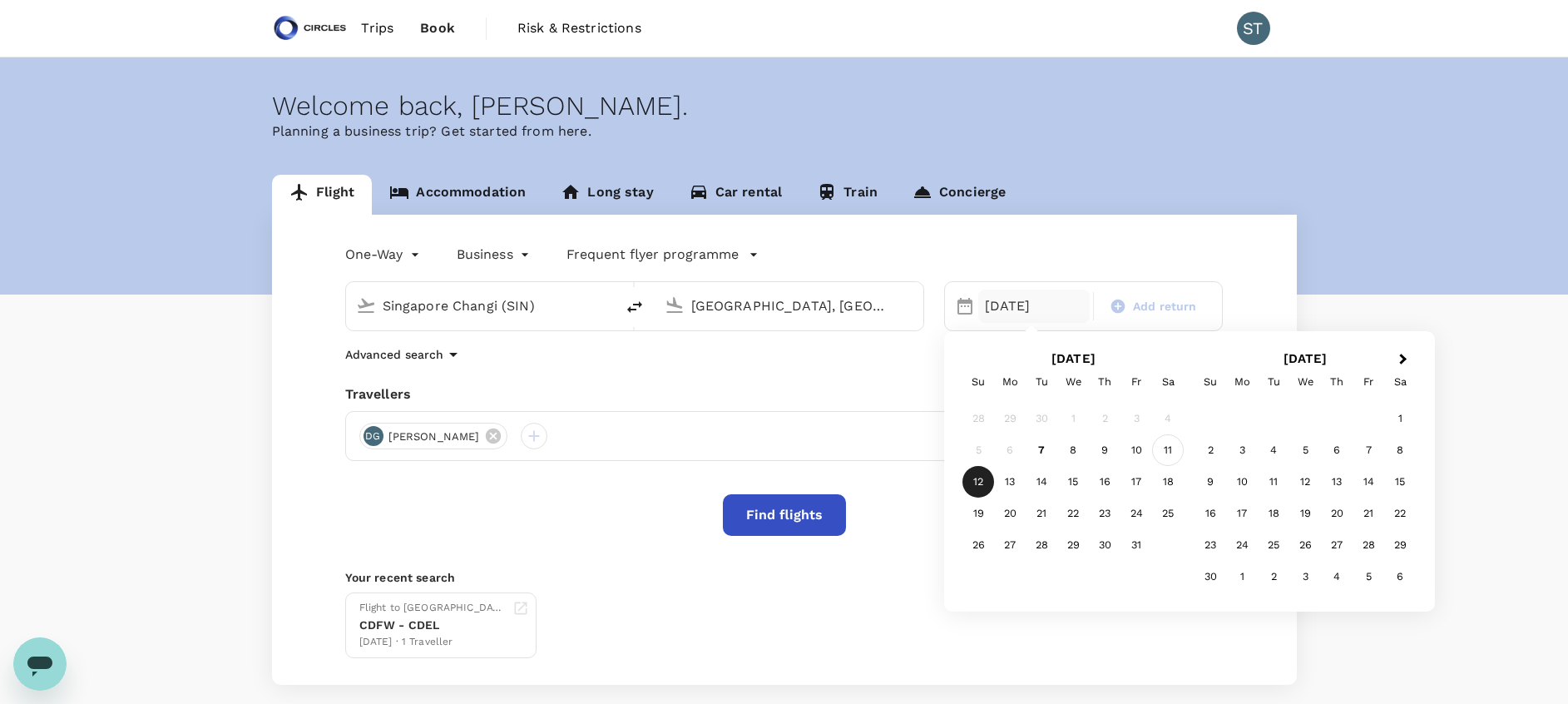
click at [1173, 458] on div "11" at bounding box center [1168, 450] width 31 height 31
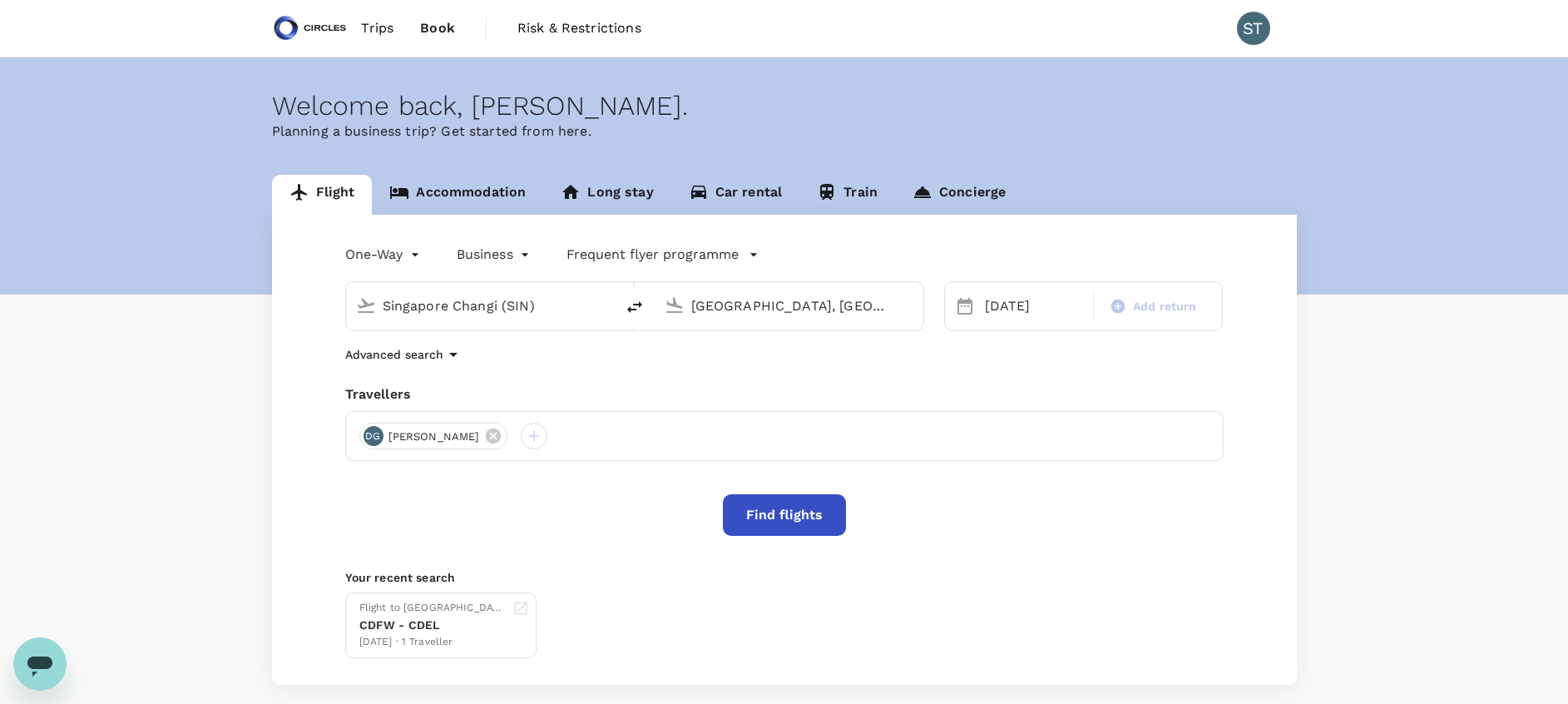
click at [775, 528] on button "Find flights" at bounding box center [784, 515] width 123 height 42
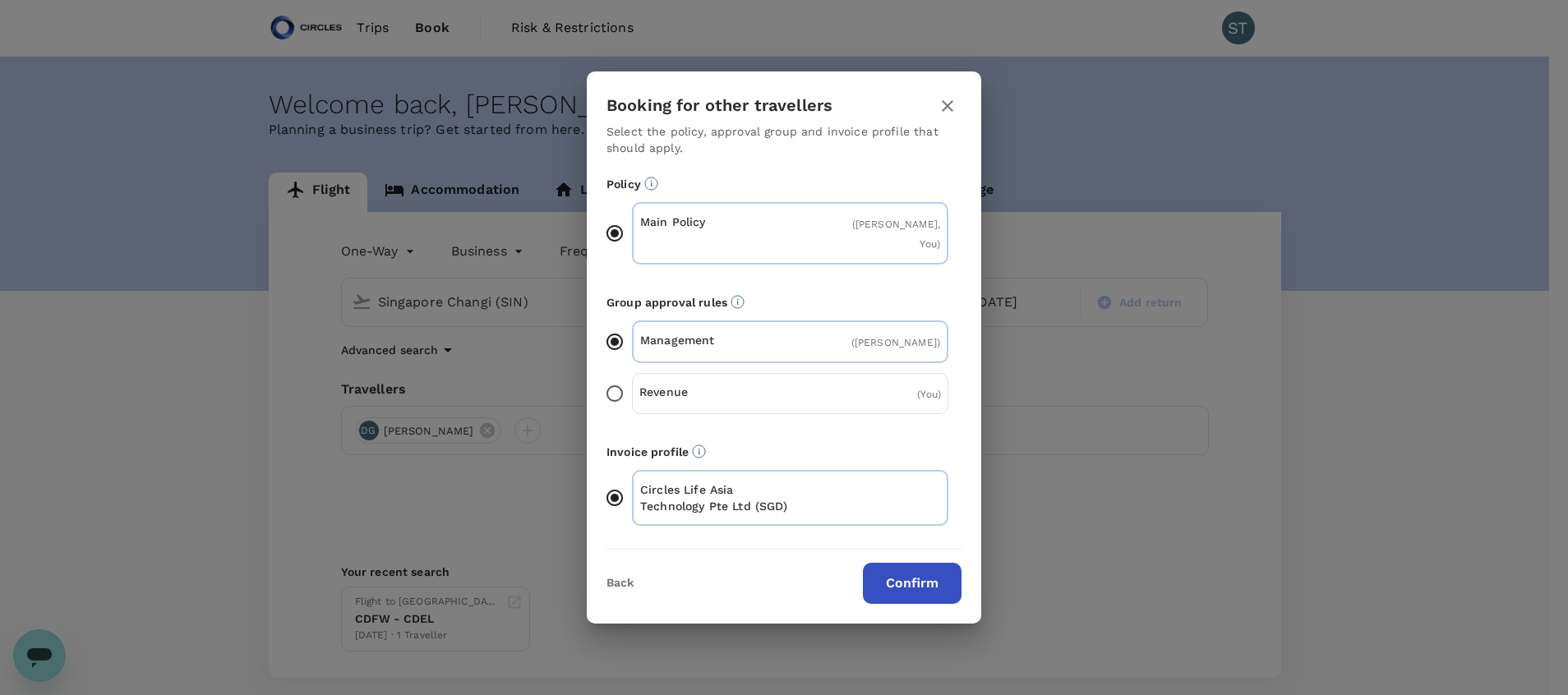
click at [933, 583] on button "Confirm" at bounding box center [912, 583] width 99 height 41
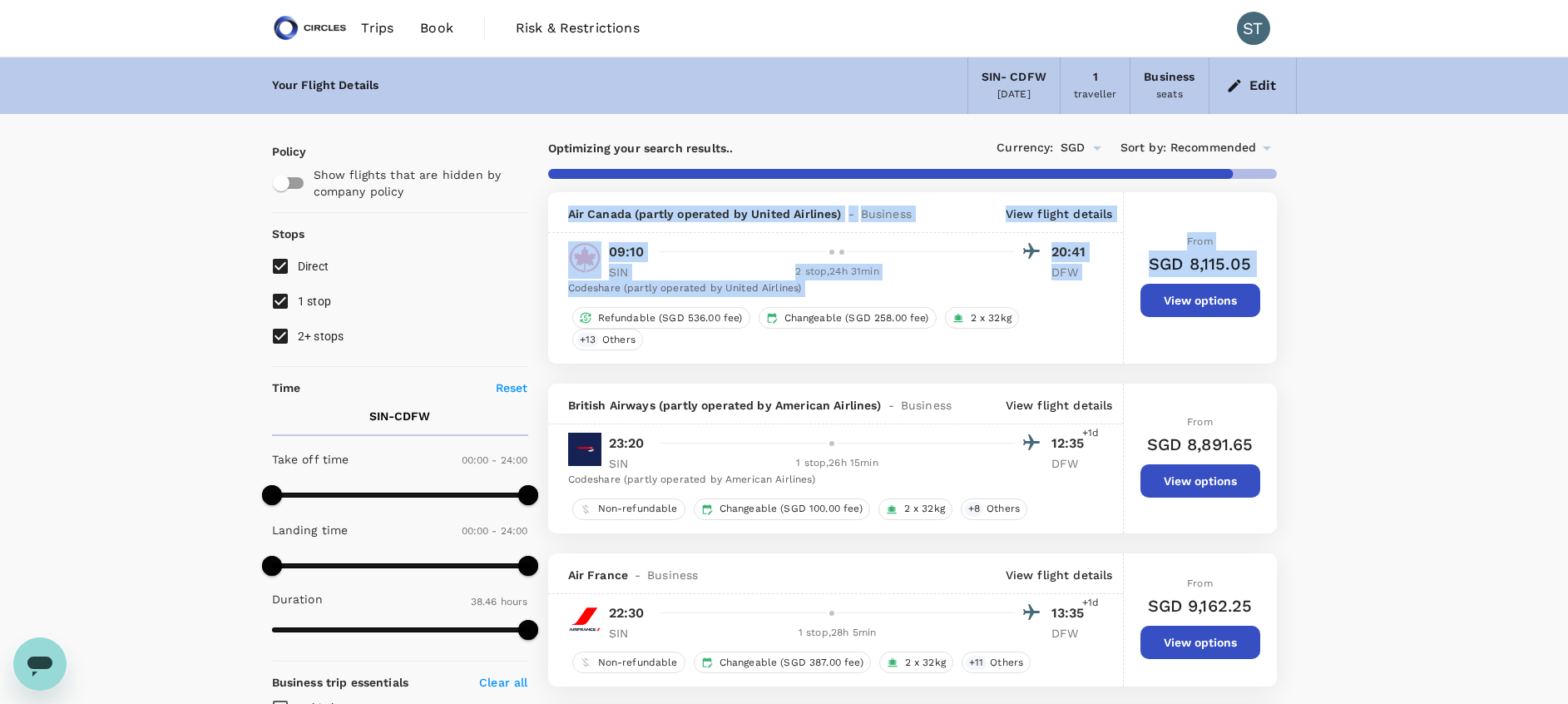
drag, startPoint x: 1382, startPoint y: 298, endPoint x: 620, endPoint y: 171, distance: 772.5
click at [283, 335] on input "2+ stops" at bounding box center [281, 336] width 35 height 35
checkbox input "false"
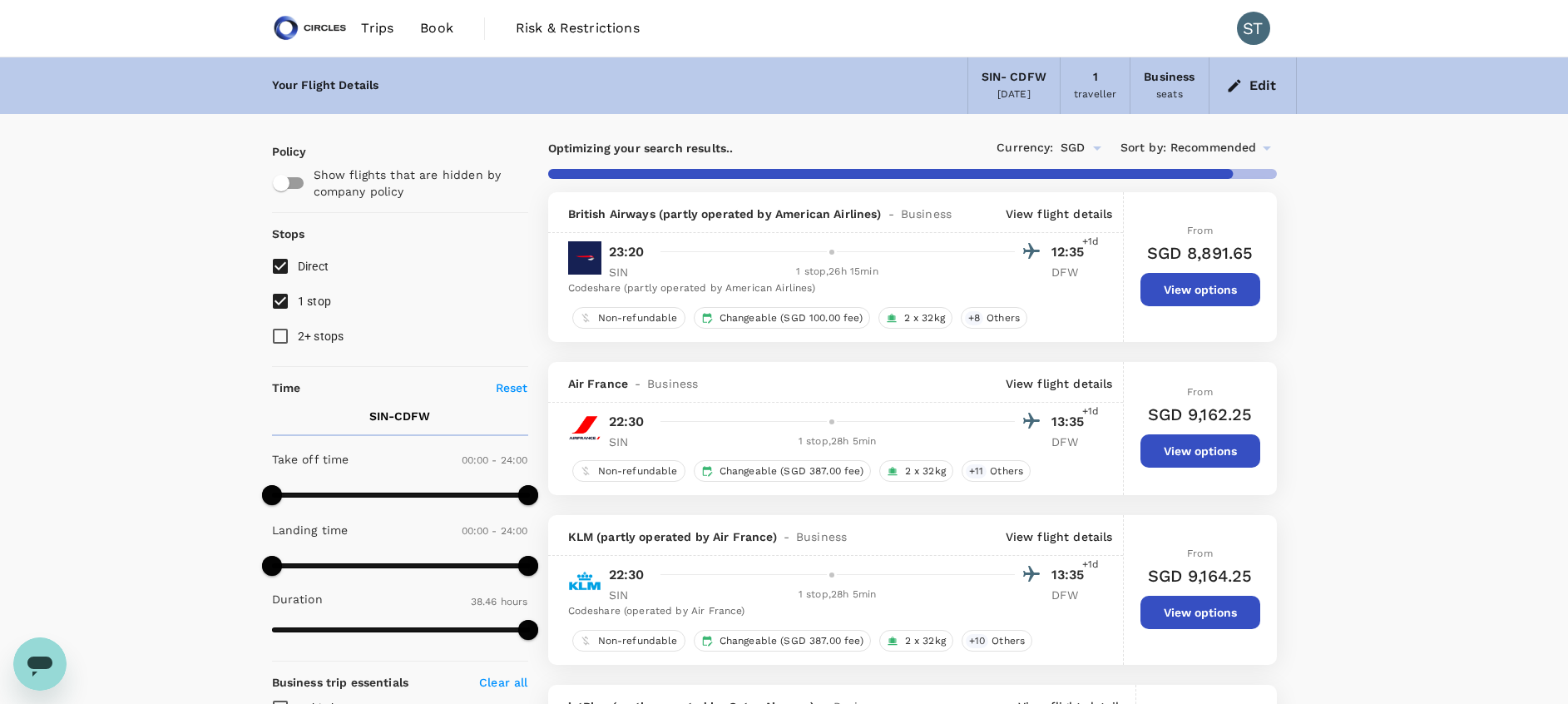
click at [1058, 213] on p "View flight details" at bounding box center [1060, 214] width 107 height 17
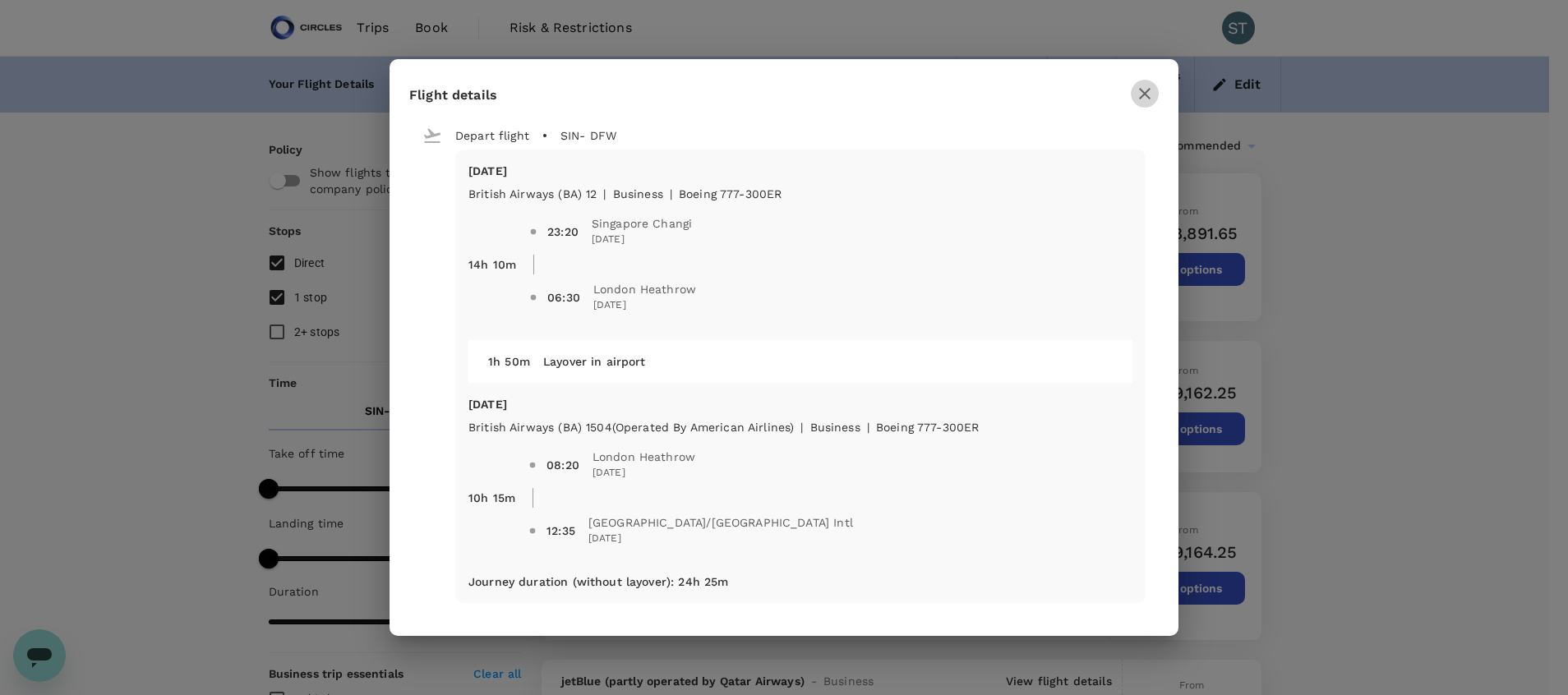
click at [1142, 99] on icon "button" at bounding box center [1144, 94] width 20 height 20
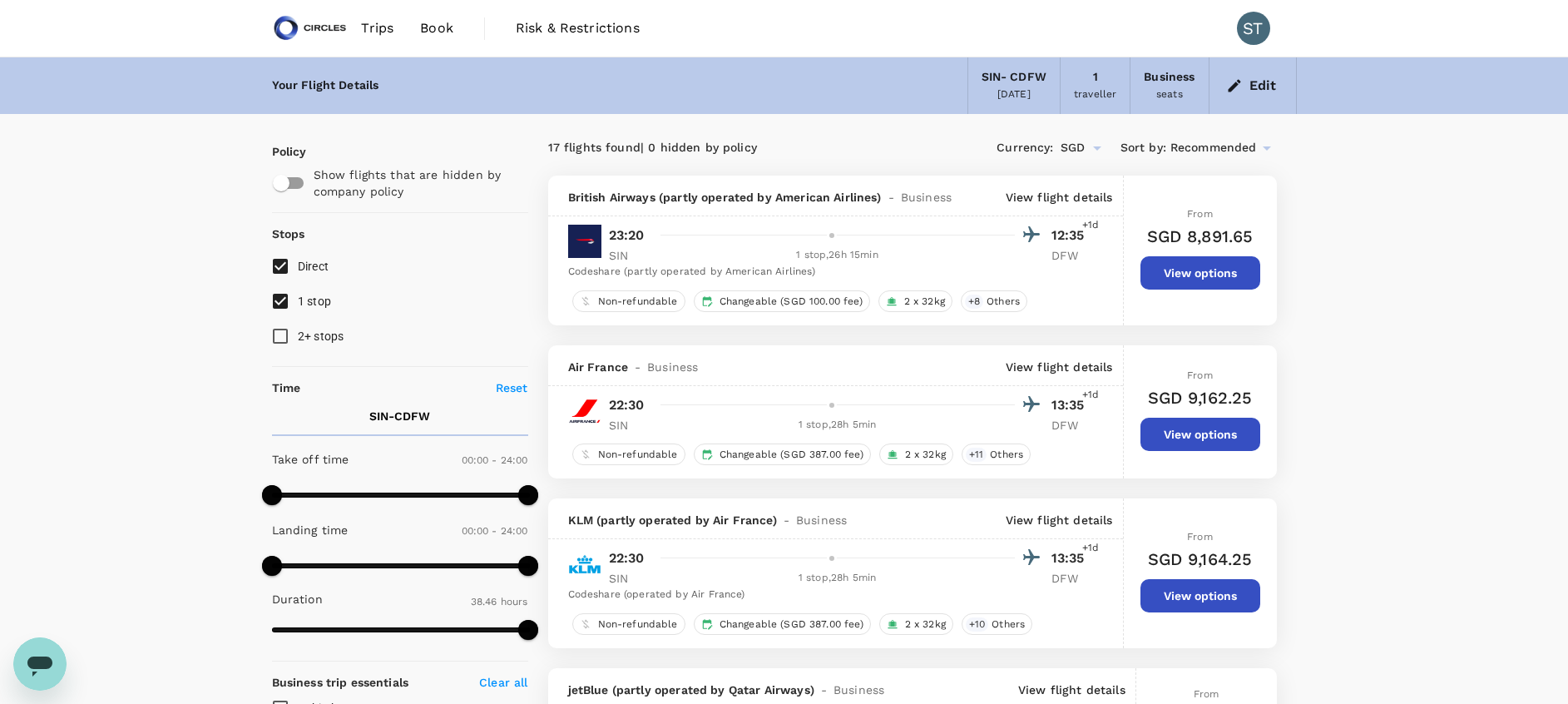
click at [1262, 86] on button "Edit" at bounding box center [1252, 85] width 60 height 27
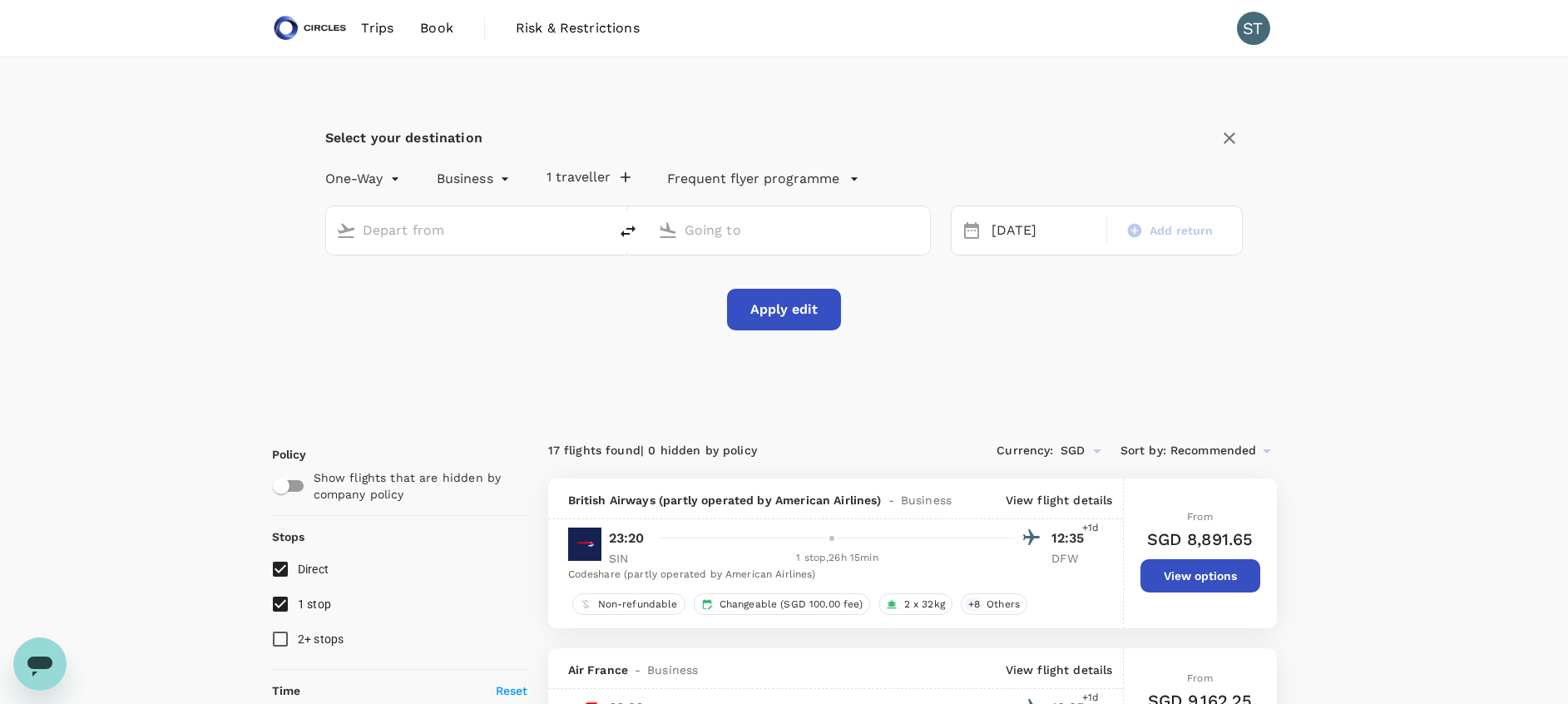
type input "Singapore Changi (SIN)"
type input "[GEOGRAPHIC_DATA], [GEOGRAPHIC_DATA] (any)"
click at [521, 233] on input "Singapore Changi (SIN)" at bounding box center [468, 230] width 210 height 26
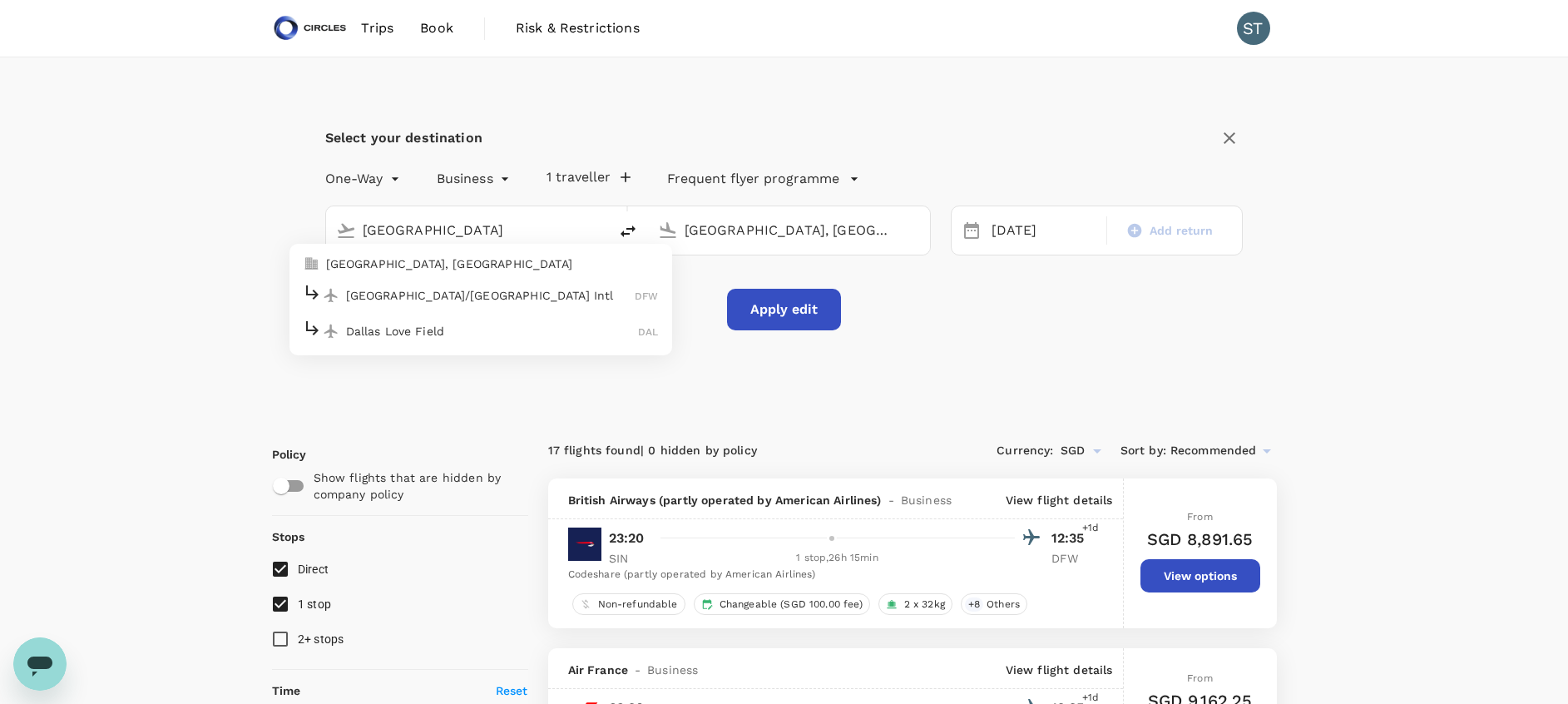
click at [491, 272] on p "[GEOGRAPHIC_DATA], [GEOGRAPHIC_DATA]" at bounding box center [492, 264] width 332 height 17
type input "[GEOGRAPHIC_DATA], [GEOGRAPHIC_DATA] (any)"
click at [717, 220] on input "[GEOGRAPHIC_DATA], [GEOGRAPHIC_DATA] (any)" at bounding box center [789, 230] width 210 height 26
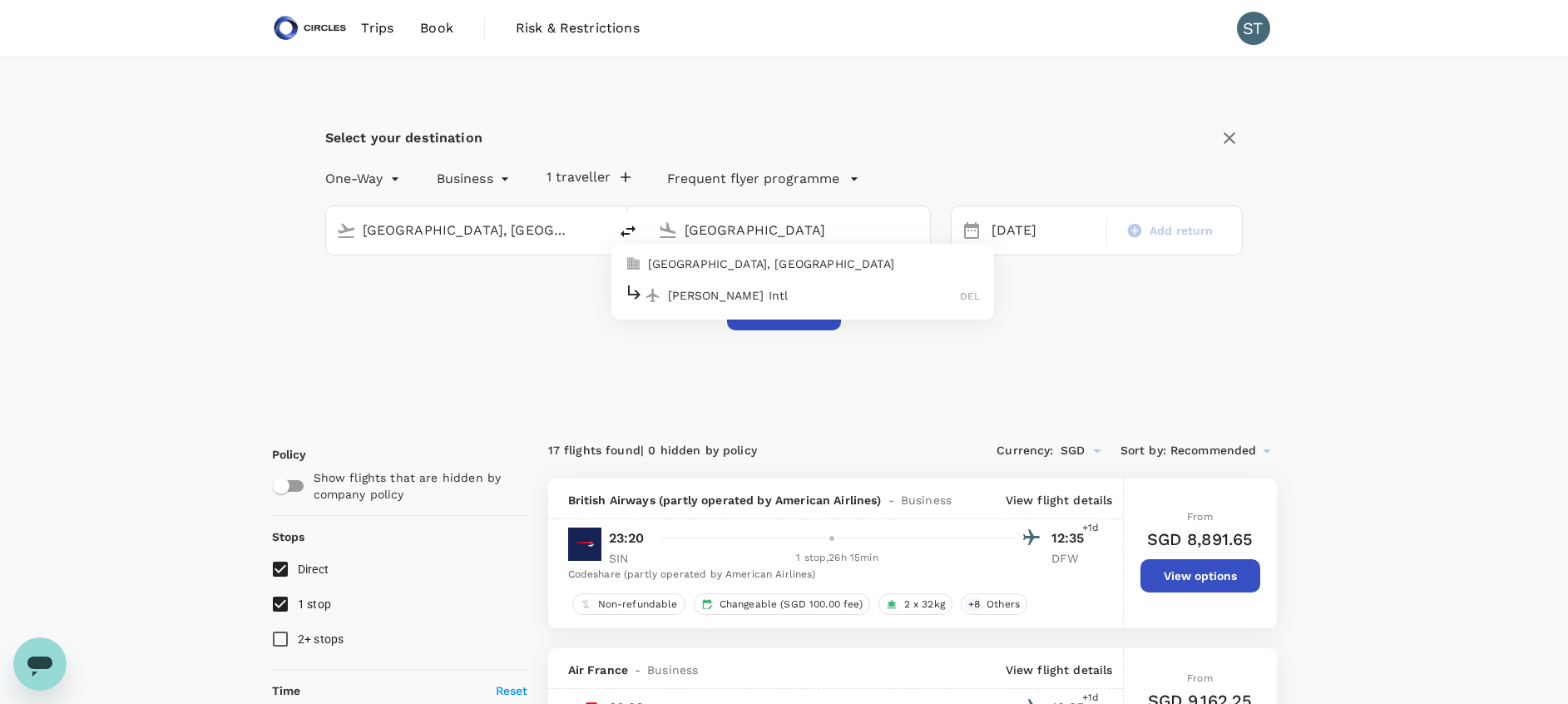
click at [715, 270] on p "[GEOGRAPHIC_DATA], [GEOGRAPHIC_DATA]" at bounding box center [814, 264] width 332 height 17
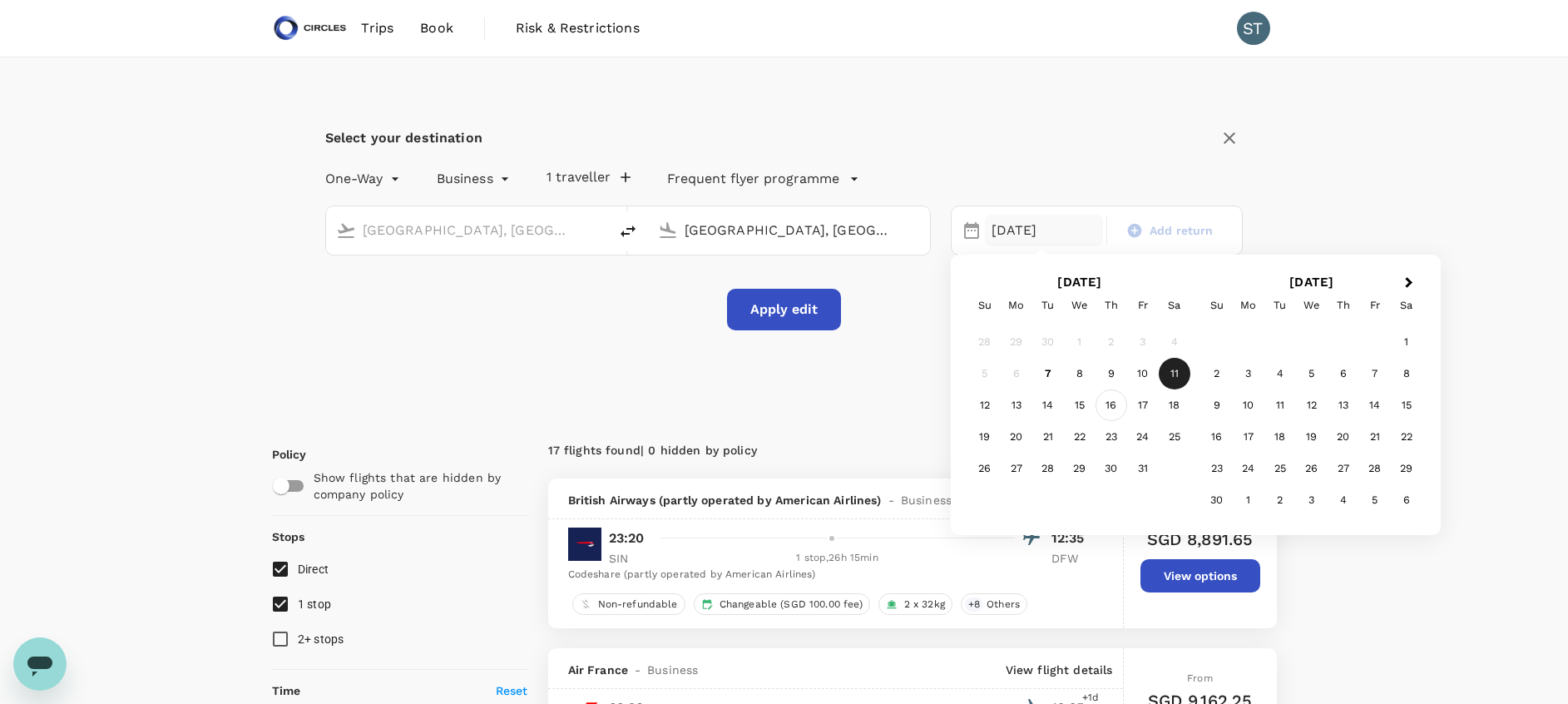
type input "[GEOGRAPHIC_DATA], [GEOGRAPHIC_DATA] (any)"
click at [1115, 397] on div "16" at bounding box center [1111, 405] width 31 height 31
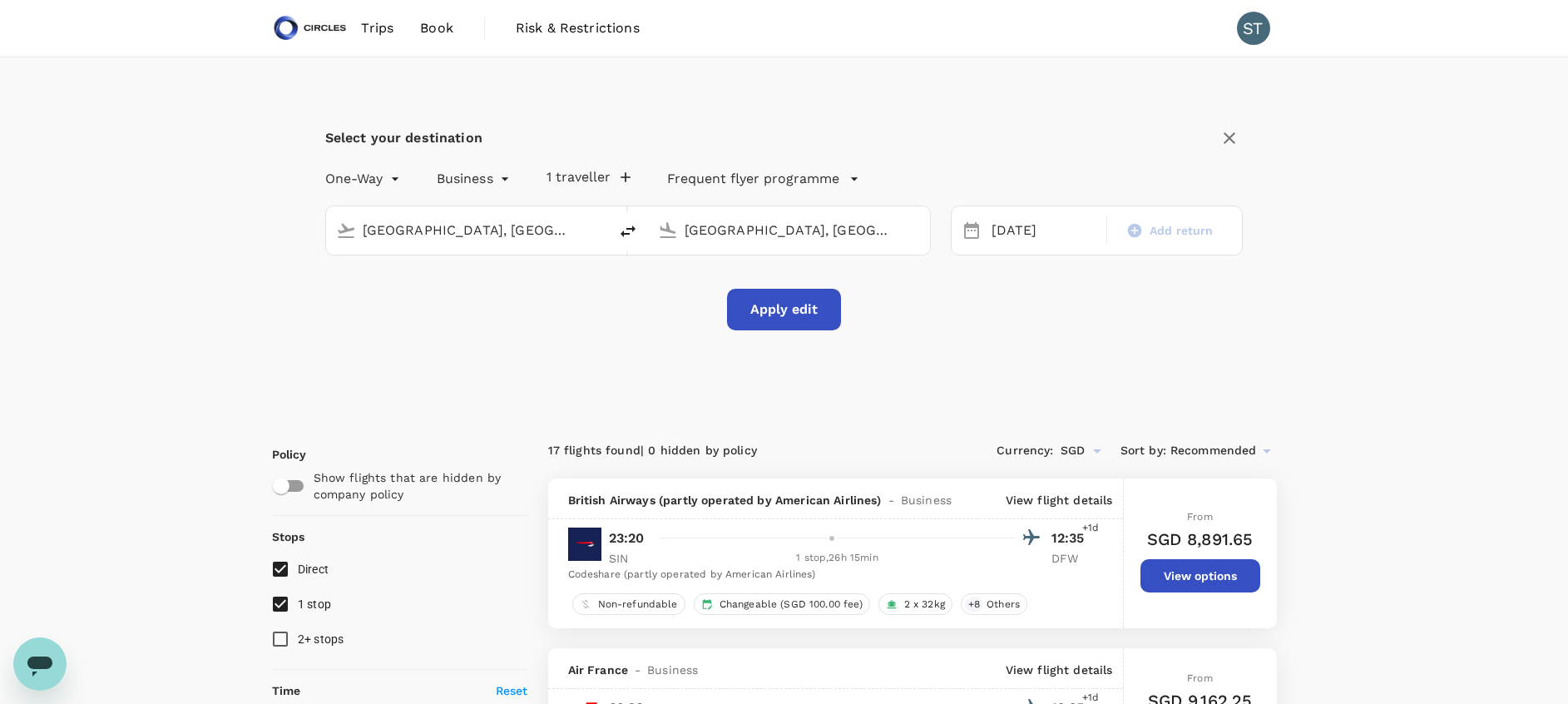
click at [809, 315] on button "Apply edit" at bounding box center [784, 309] width 114 height 42
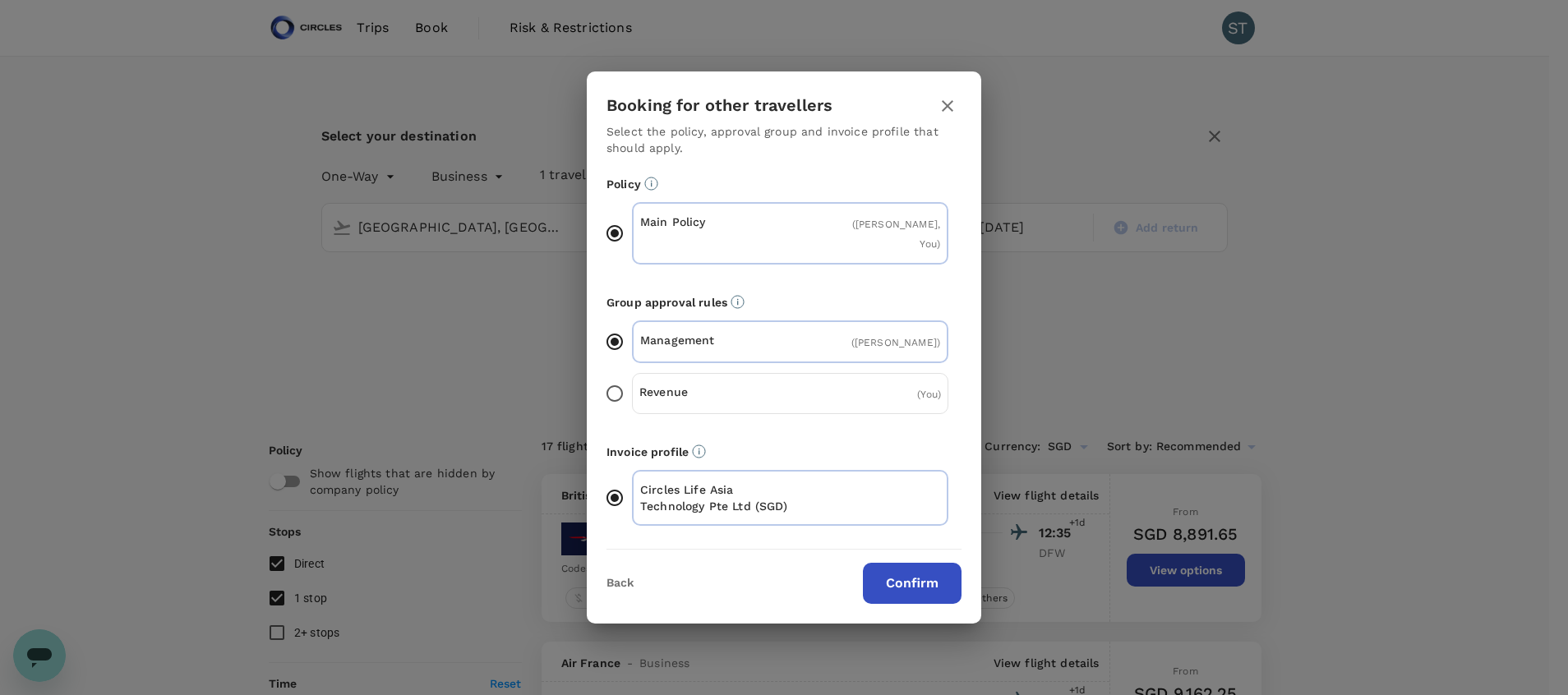
click at [935, 595] on div "Booking for other travellers Select the policy, approval group and invoice prof…" at bounding box center [783, 348] width 394 height 552
click at [918, 579] on button "Confirm" at bounding box center [912, 583] width 99 height 41
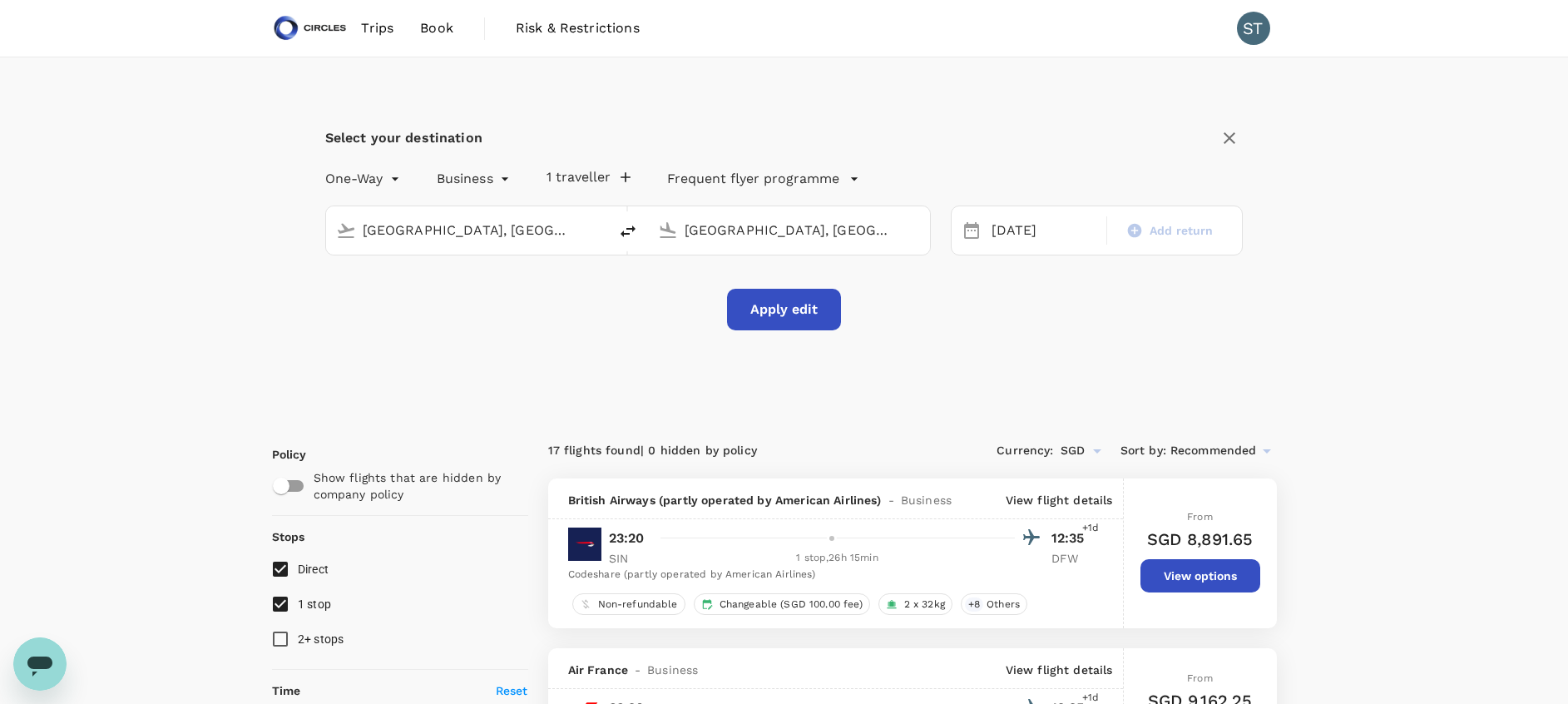
checkbox input "false"
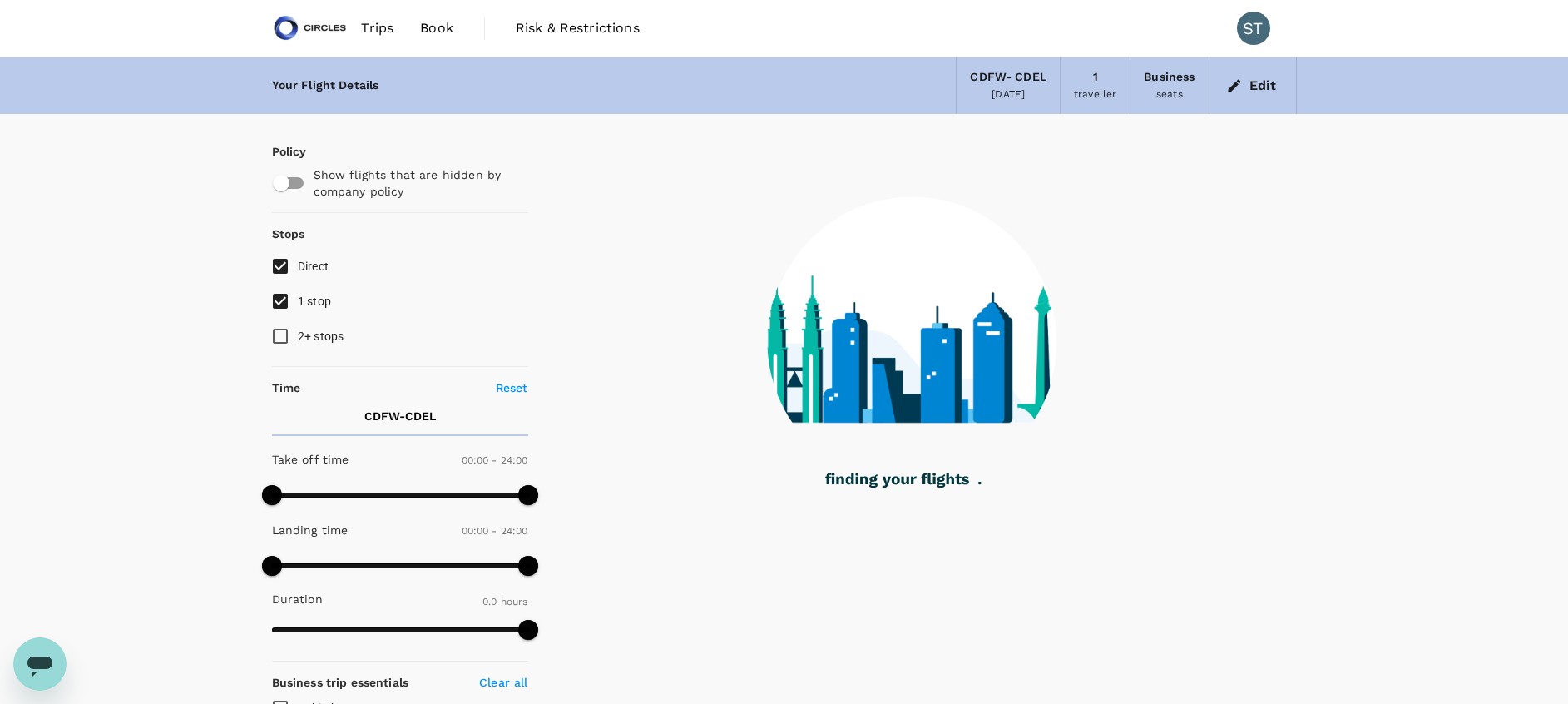
type input "1832"
checkbox input "true"
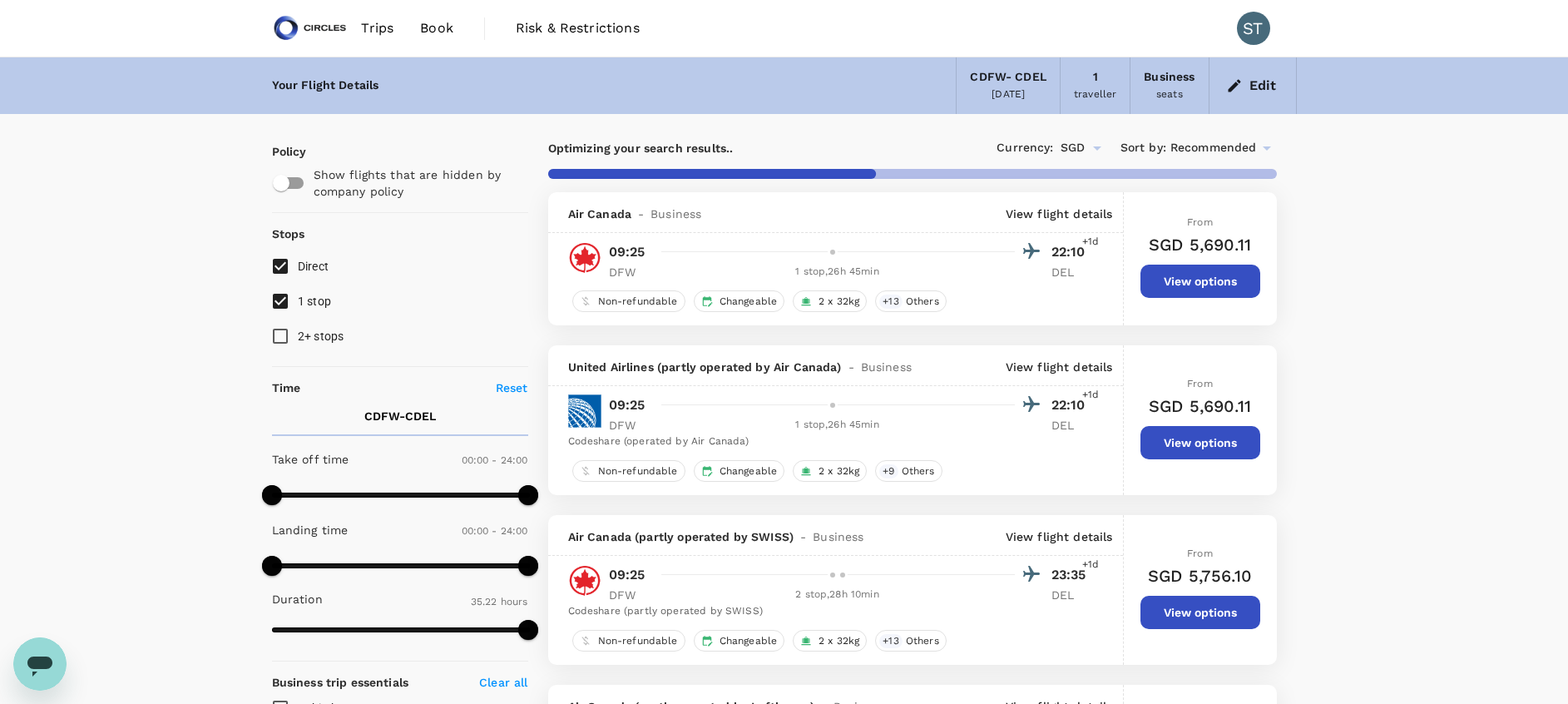
type input "2435"
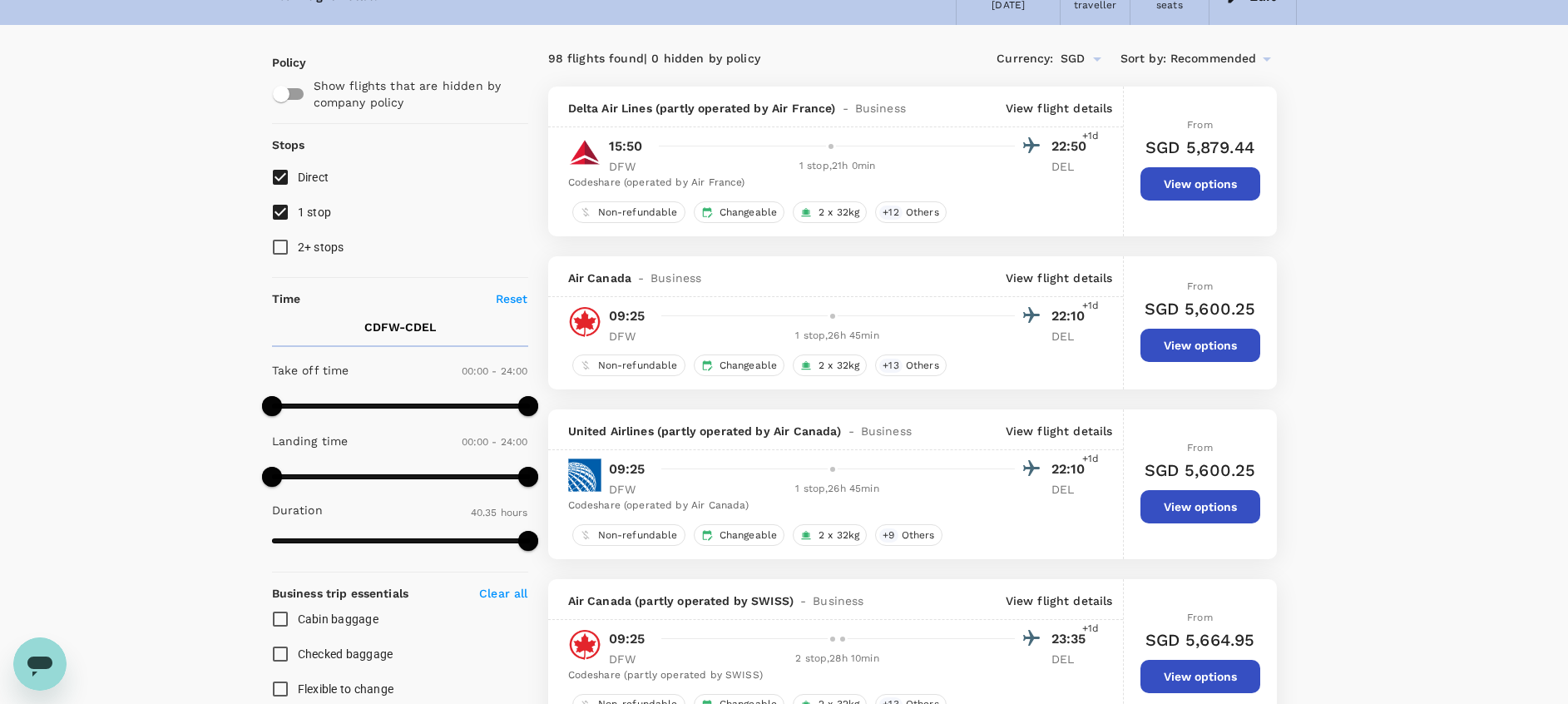
scroll to position [86, 0]
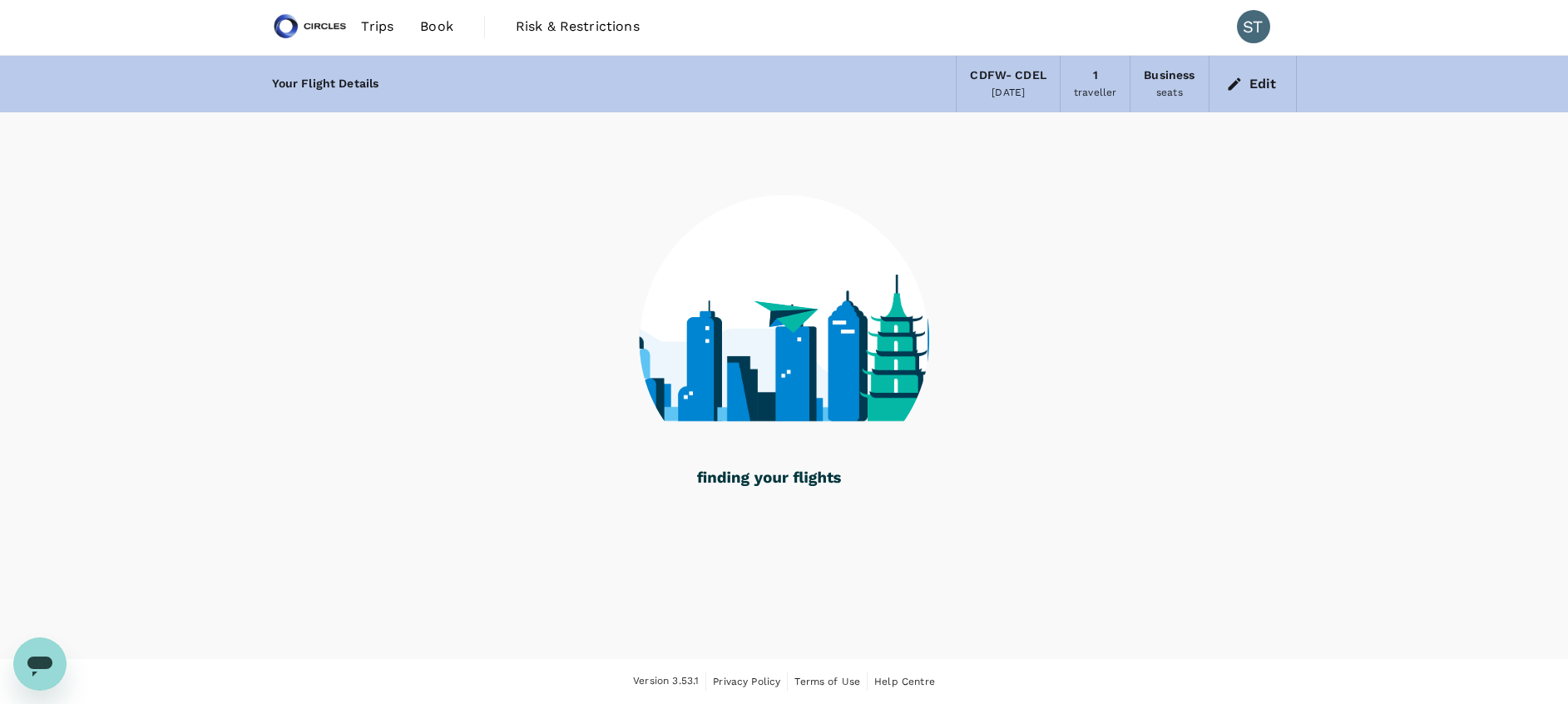
scroll to position [85, 0]
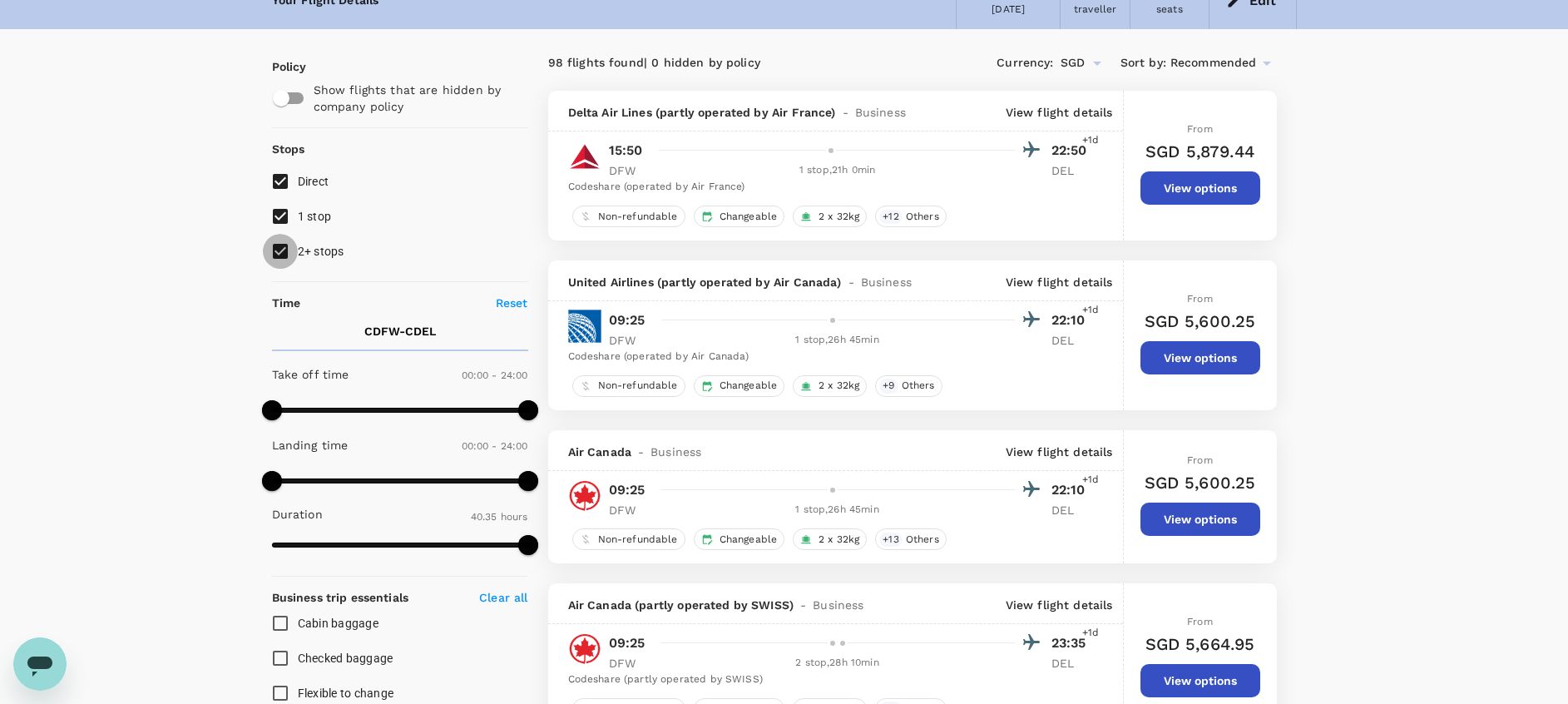
click at [279, 254] on input "2+ stops" at bounding box center [281, 251] width 35 height 35
checkbox input "false"
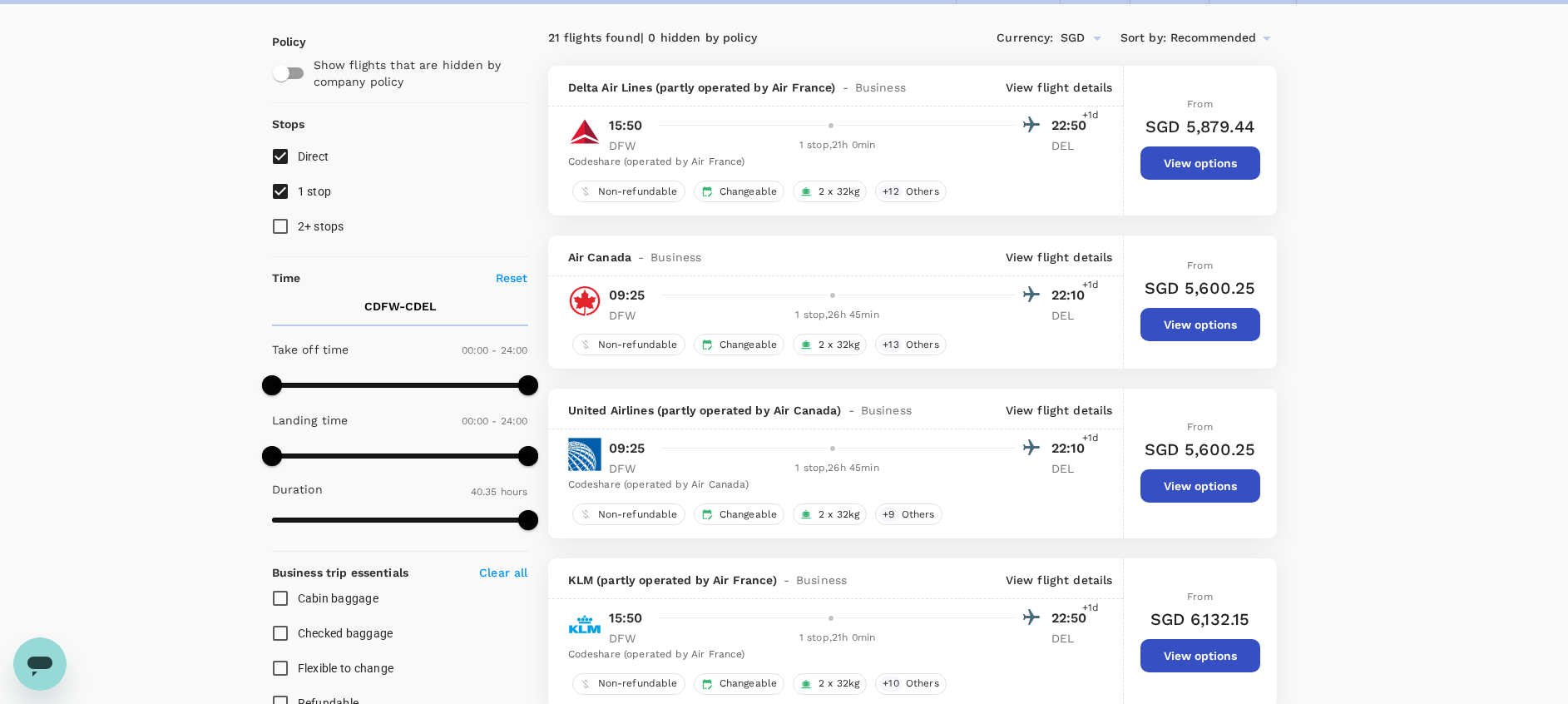
scroll to position [112, 0]
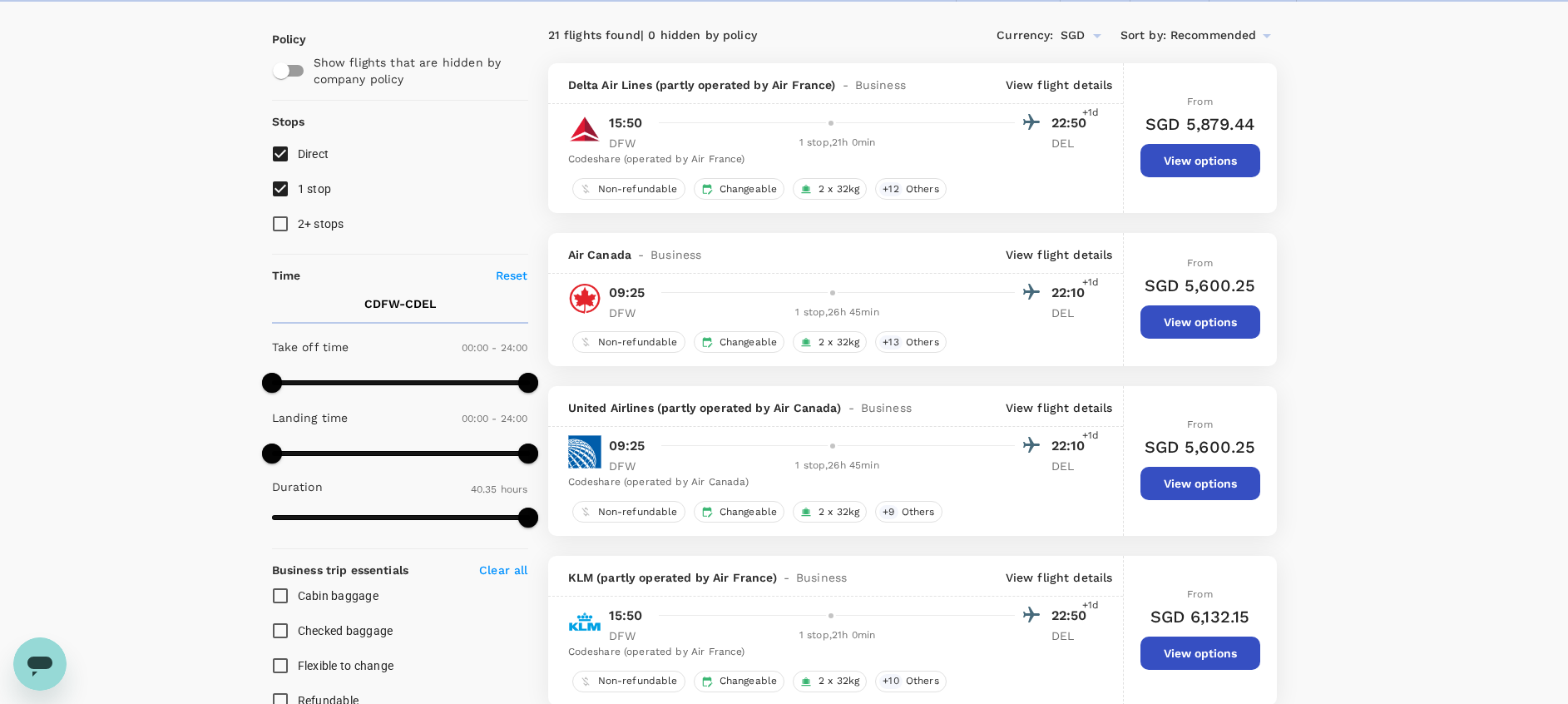
click at [1056, 82] on p "View flight details" at bounding box center [1060, 85] width 107 height 17
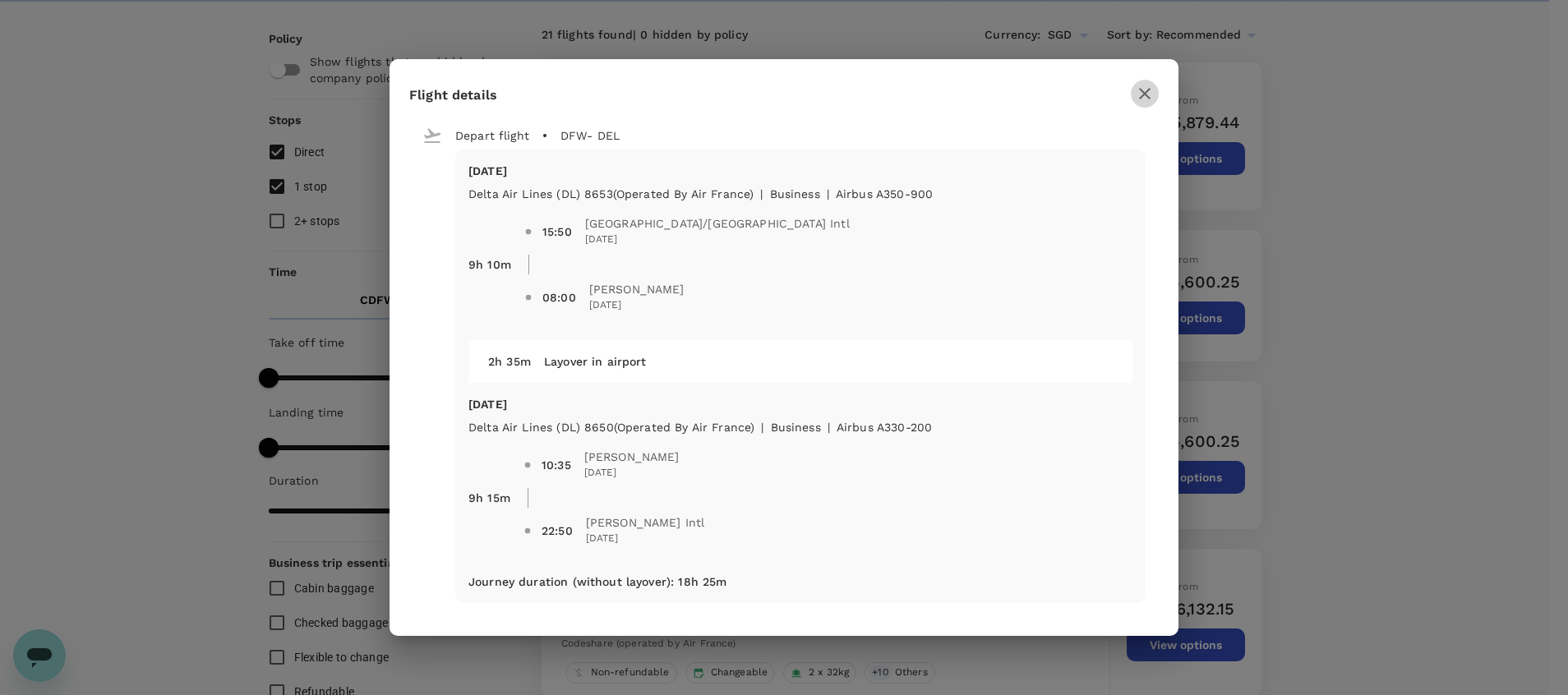
click at [1142, 90] on icon "button" at bounding box center [1144, 93] width 12 height 12
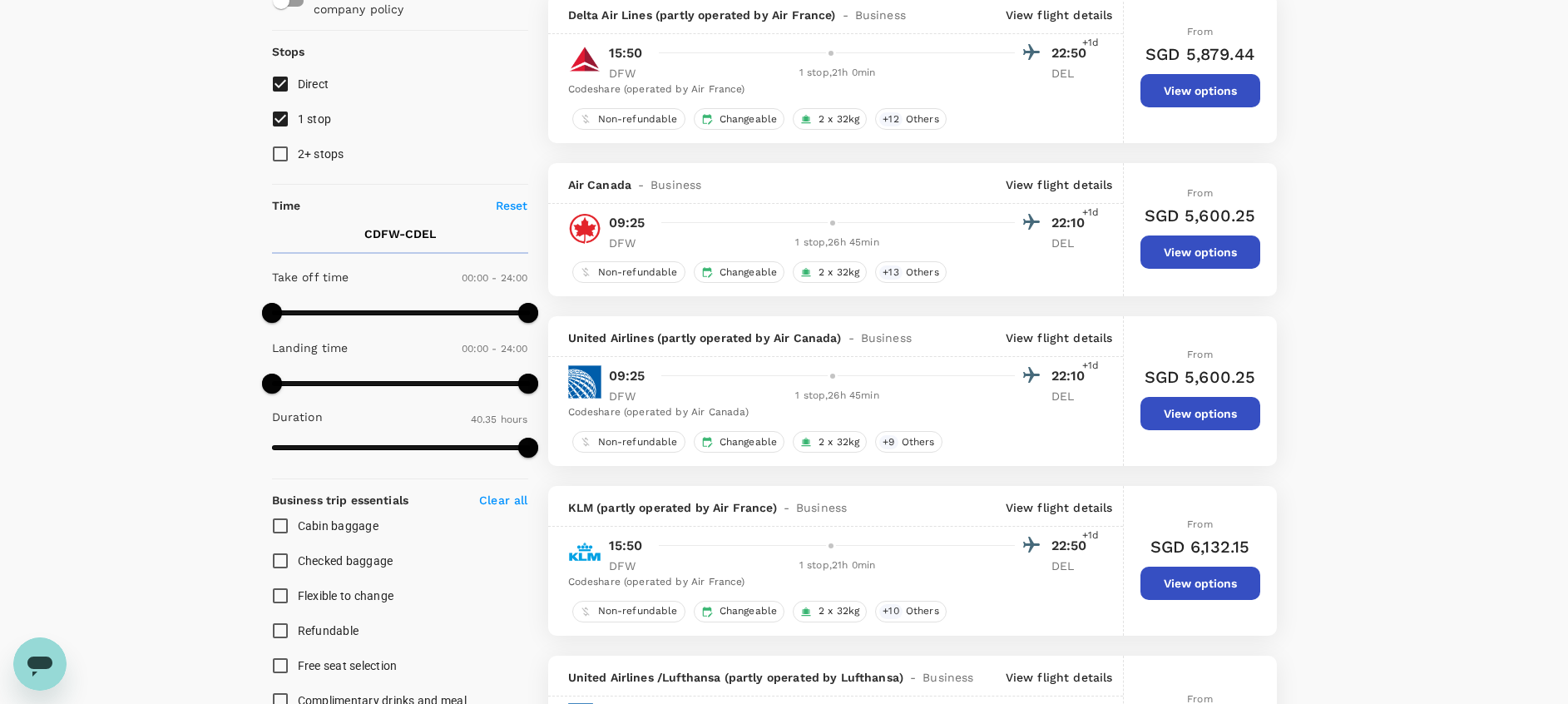
scroll to position [182, 0]
